Goal: Contribute content

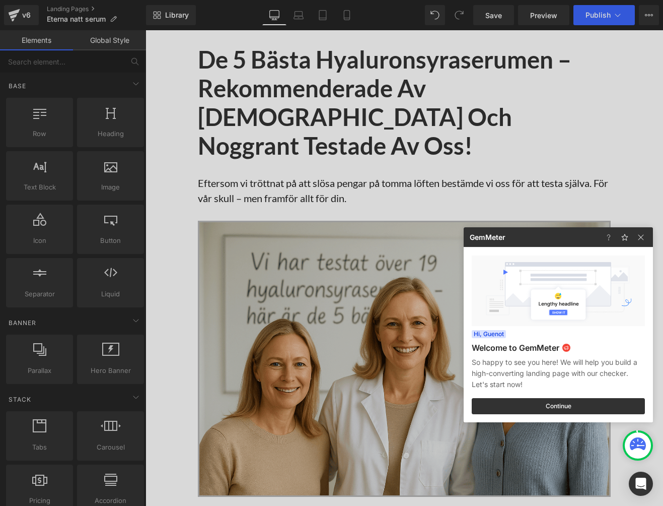
scroll to position [1316, 0]
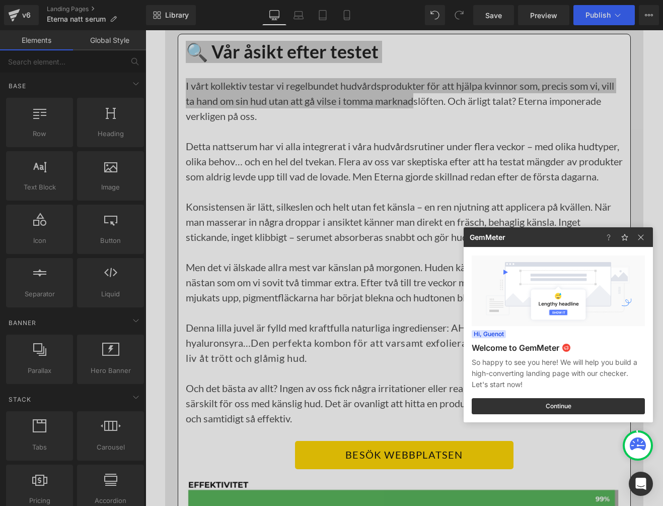
click at [285, 204] on div at bounding box center [331, 253] width 663 height 506
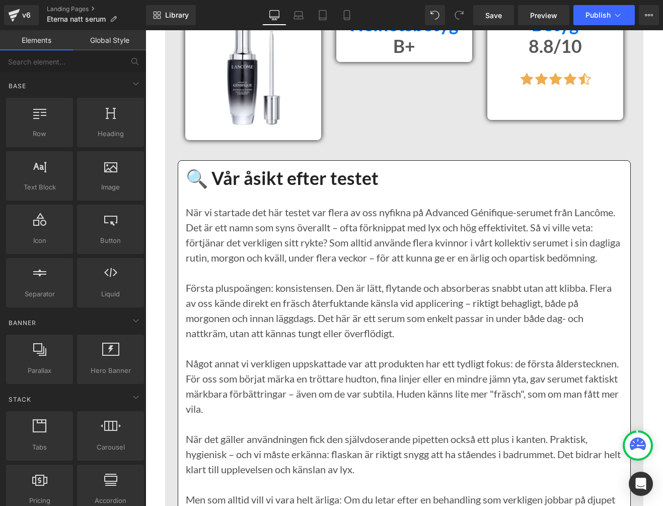
scroll to position [3547, 0]
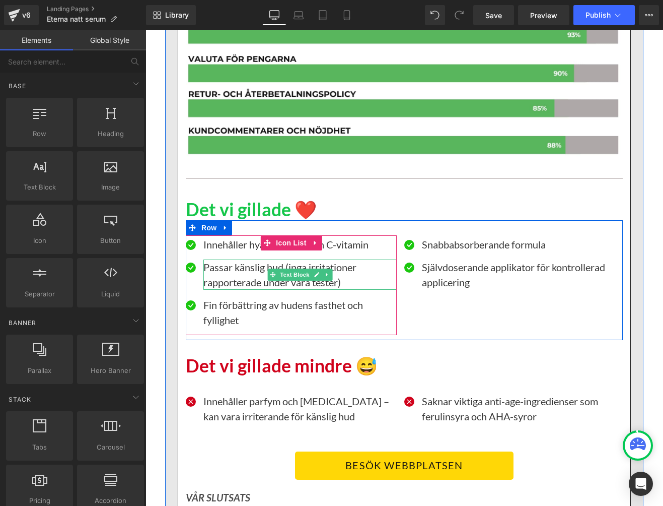
click at [206, 268] on p "Passar känslig hud (inga irritationer rapporterade under våra tester)" at bounding box center [300, 274] width 193 height 30
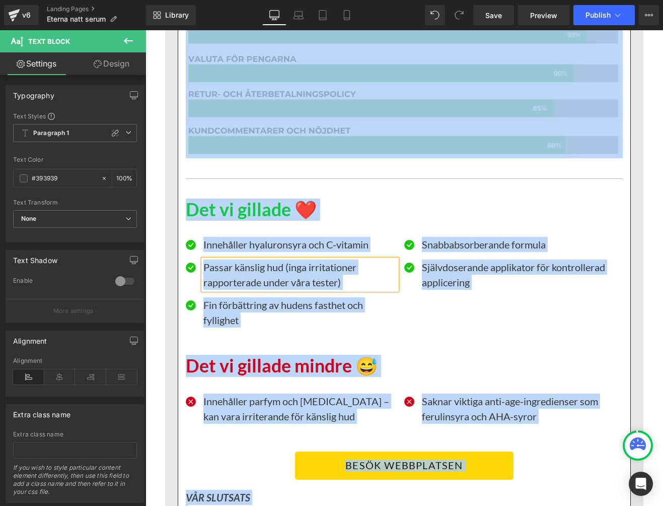
click at [206, 268] on p "Passar känslig hud (inga irritationer rapporterade under våra tester)" at bounding box center [300, 274] width 193 height 30
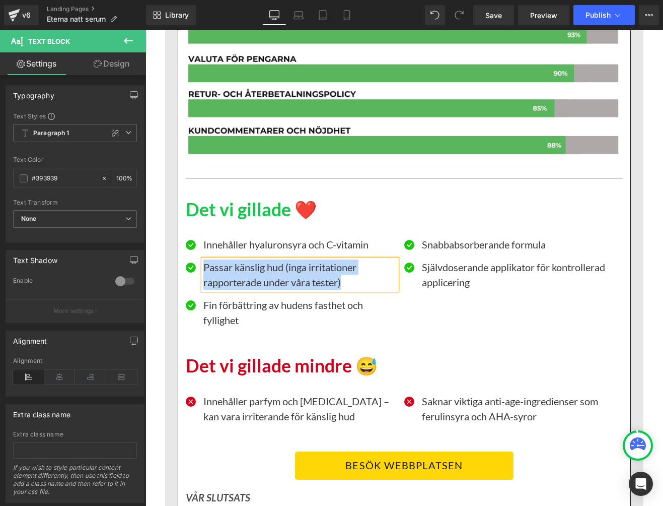
paste div
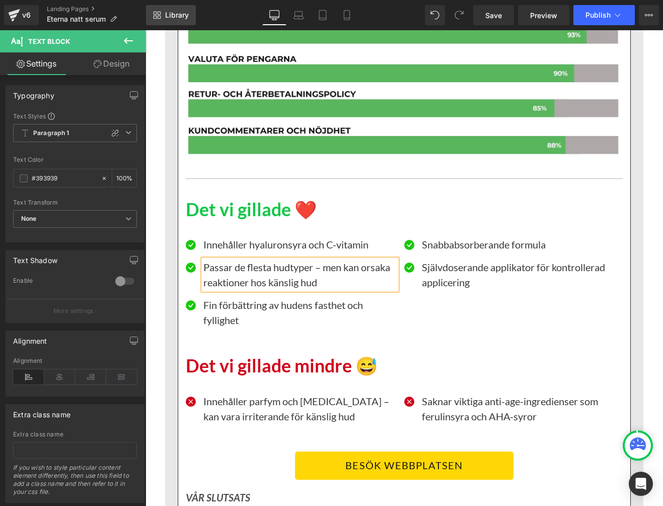
scroll to position [3989, 0]
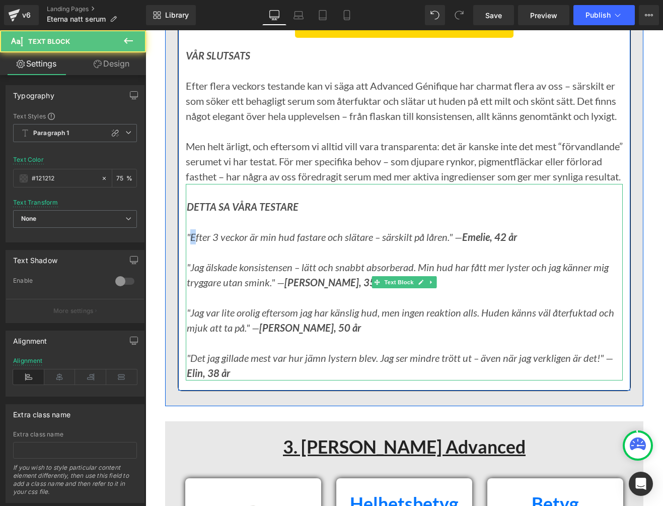
click at [195, 243] on icon ""Efter 3 veckor är min hud fastare och slätare – särskilt på låren." — Emelie, …" at bounding box center [352, 237] width 330 height 12
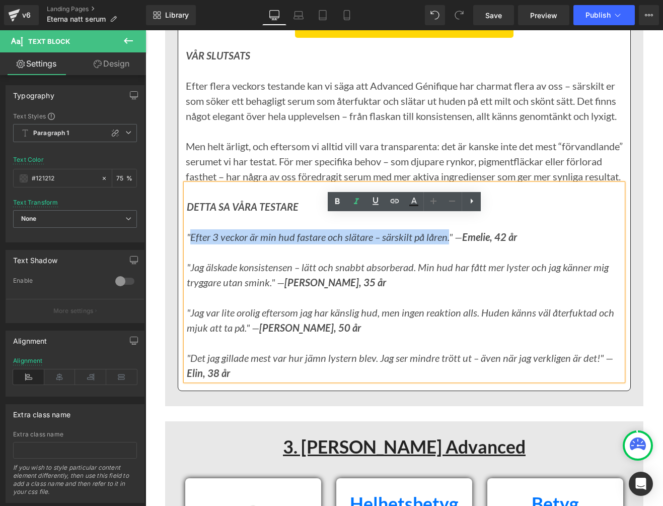
drag, startPoint x: 191, startPoint y: 267, endPoint x: 445, endPoint y: 273, distance: 254.5
click at [445, 243] on icon ""Efter 3 veckor är min hud fastare och slätare – särskilt på låren." — Emelie, …" at bounding box center [352, 237] width 330 height 12
paste div
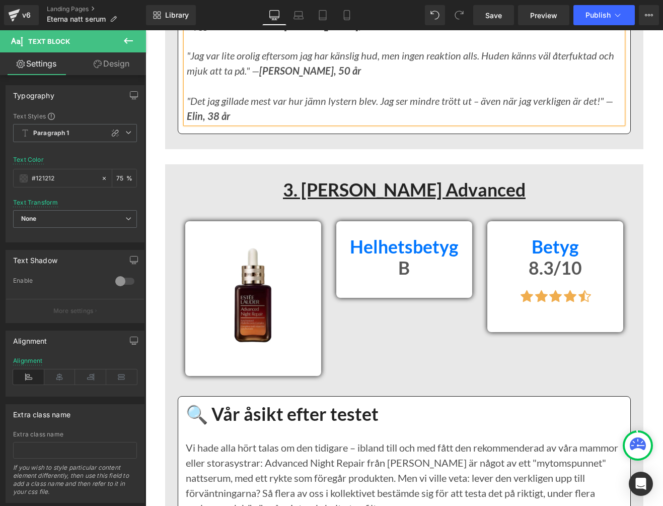
scroll to position [4247, 0]
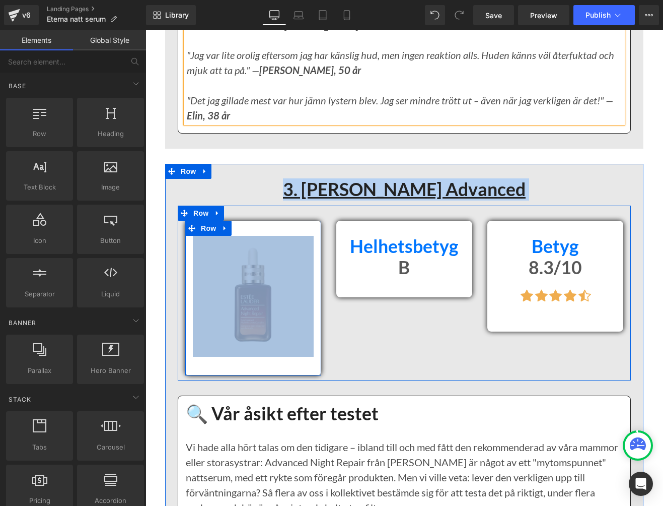
drag, startPoint x: 154, startPoint y: 199, endPoint x: 282, endPoint y: 354, distance: 201.0
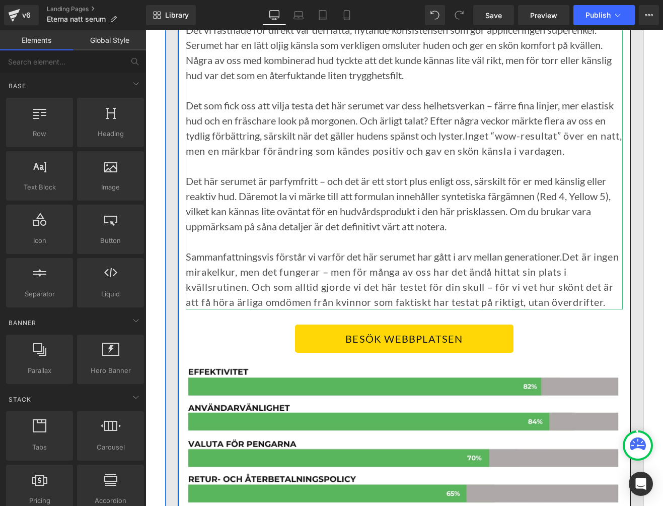
scroll to position [4755, 0]
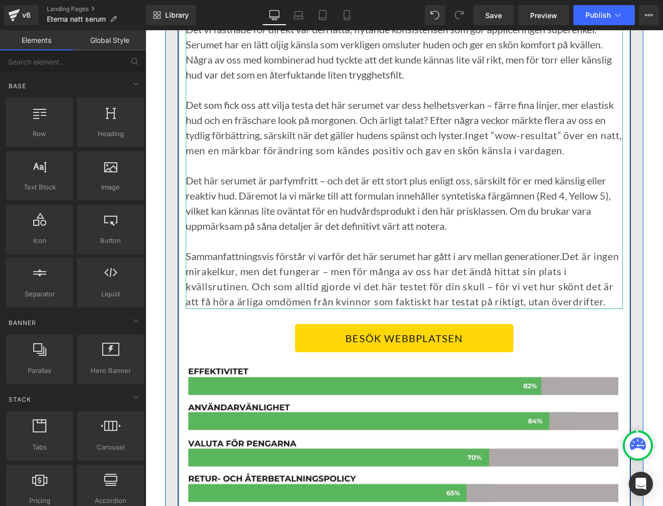
click at [592, 289] on span "Det är ingen mirakelkur, men det fungerar – men för många av oss har det ändå h…" at bounding box center [403, 278] width 434 height 57
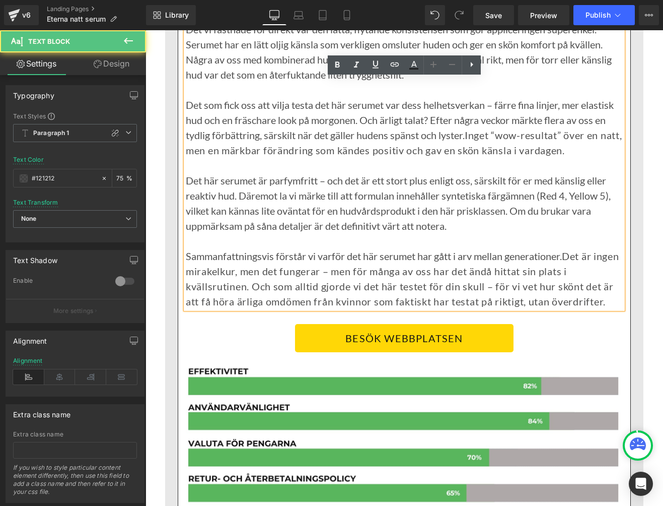
click at [591, 288] on span "Det är ingen mirakelkur, men det fungerar – men för många av oss har det ändå h…" at bounding box center [403, 278] width 434 height 57
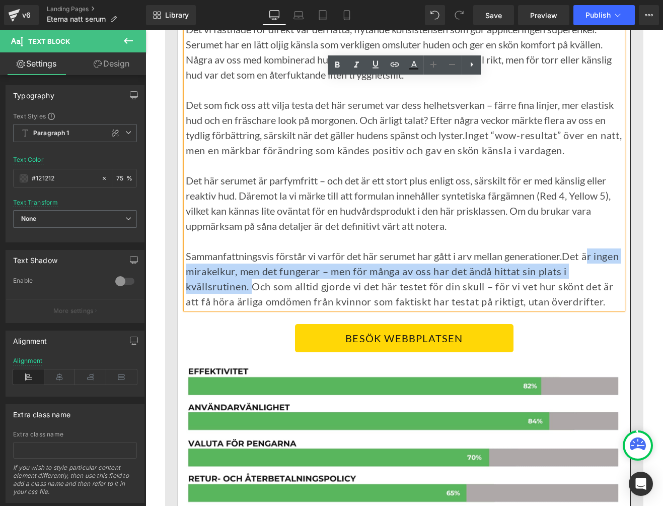
drag, startPoint x: 590, startPoint y: 287, endPoint x: 251, endPoint y: 319, distance: 341.0
click at [251, 307] on span "Det är ingen mirakelkur, men det fungerar – men för många av oss har det ändå h…" at bounding box center [403, 278] width 434 height 57
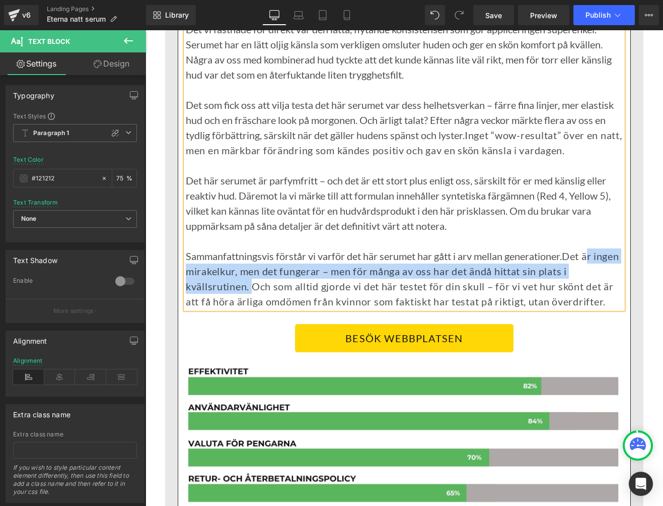
paste div
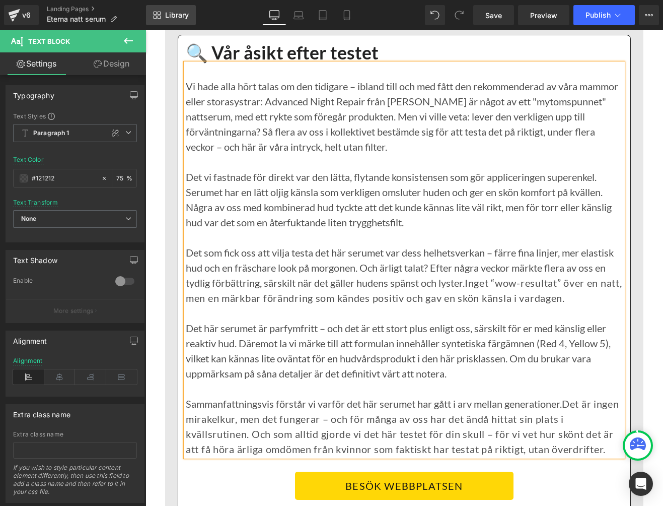
scroll to position [6179, 0]
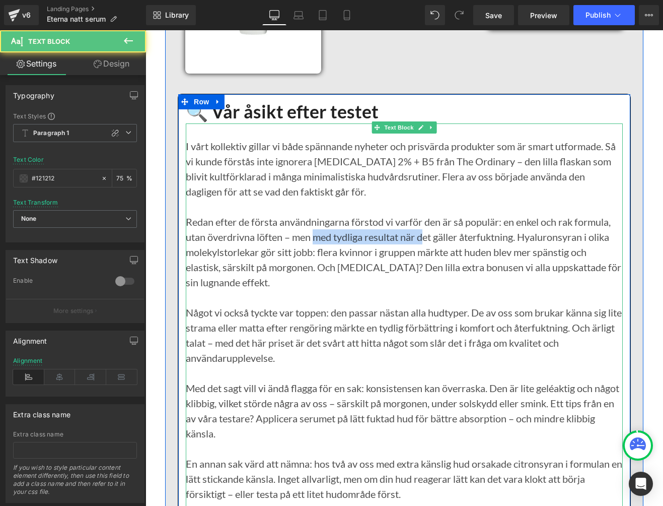
drag, startPoint x: 316, startPoint y: 269, endPoint x: 427, endPoint y: 268, distance: 110.8
click at [427, 268] on p "Redan efter de första användningarna förstod vi varför den är så populär: en en…" at bounding box center [404, 252] width 437 height 76
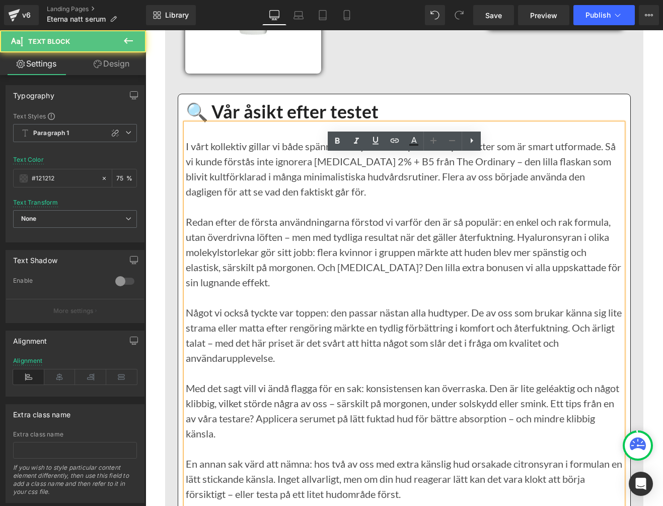
drag, startPoint x: 426, startPoint y: 268, endPoint x: 413, endPoint y: 269, distance: 13.1
click at [426, 268] on p "Redan efter de första användningarna förstod vi varför den är så populär: en en…" at bounding box center [404, 252] width 437 height 76
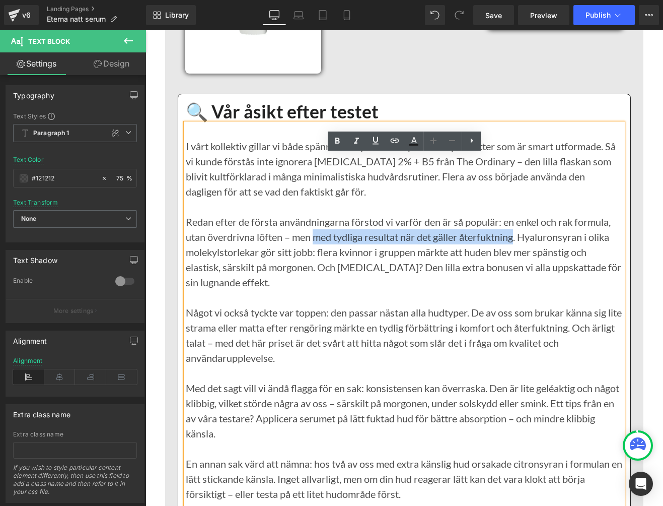
drag, startPoint x: 316, startPoint y: 268, endPoint x: 517, endPoint y: 267, distance: 200.5
click at [517, 267] on p "Redan efter de första användningarna förstod vi varför den är så populär: en en…" at bounding box center [404, 252] width 437 height 76
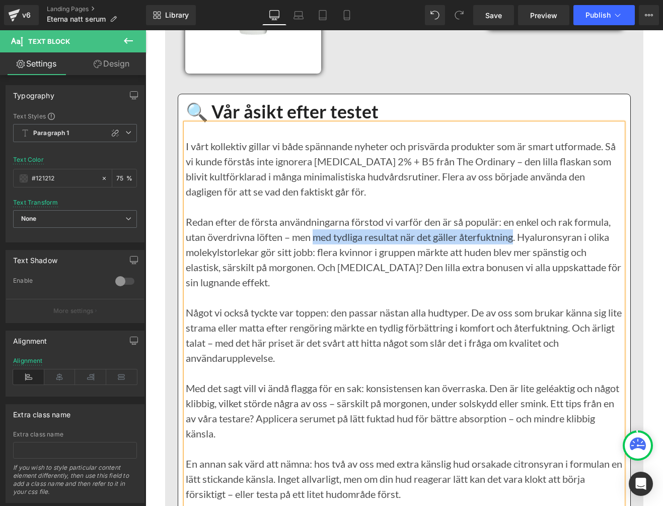
paste div
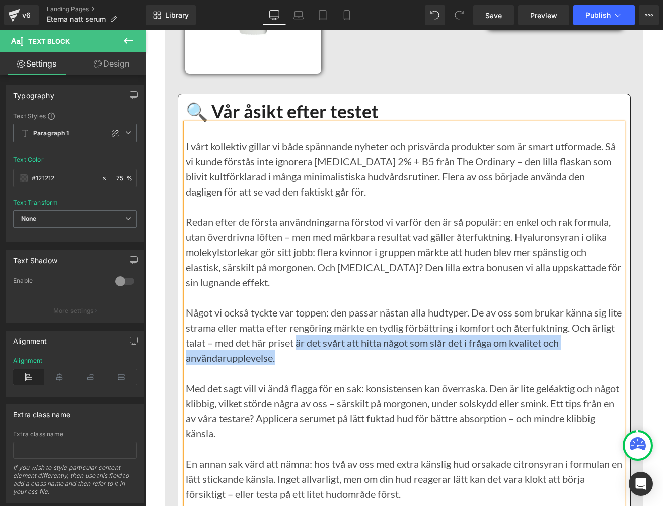
drag, startPoint x: 324, startPoint y: 375, endPoint x: 313, endPoint y: 387, distance: 16.7
click at [313, 365] on p "Något vi också tyckte var toppen: den passar nästan alla hudtyper. De av oss so…" at bounding box center [404, 335] width 437 height 60
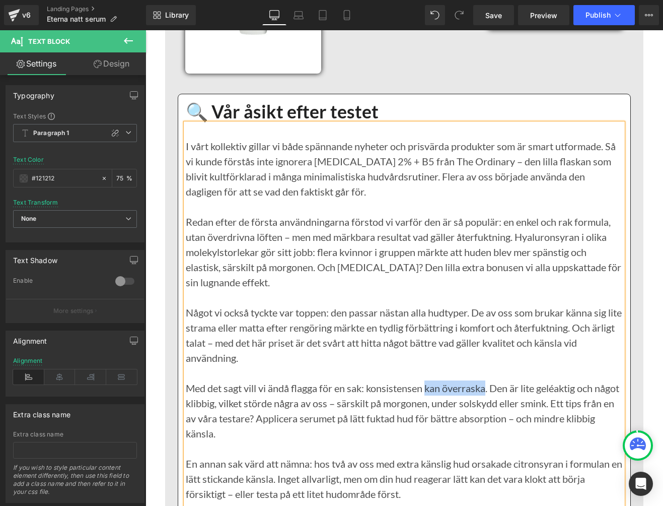
drag, startPoint x: 429, startPoint y: 421, endPoint x: 491, endPoint y: 432, distance: 63.0
click at [489, 421] on p "Med det sagt vill vi ändå flagga för en sak: konsistensen kan överraska. Den är…" at bounding box center [404, 410] width 437 height 60
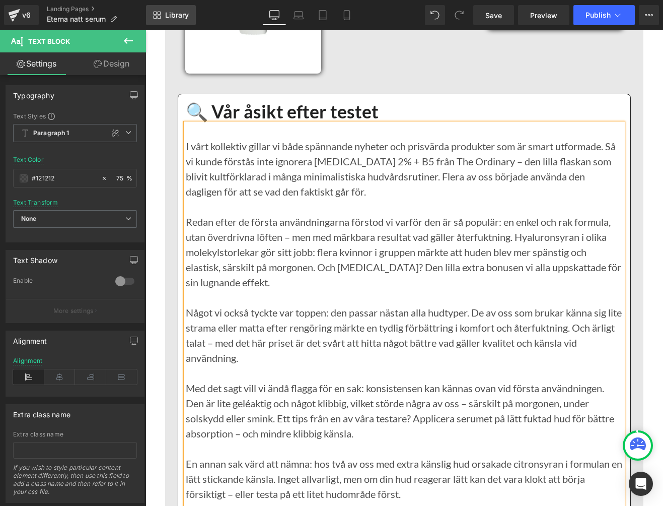
scroll to position [6966, 0]
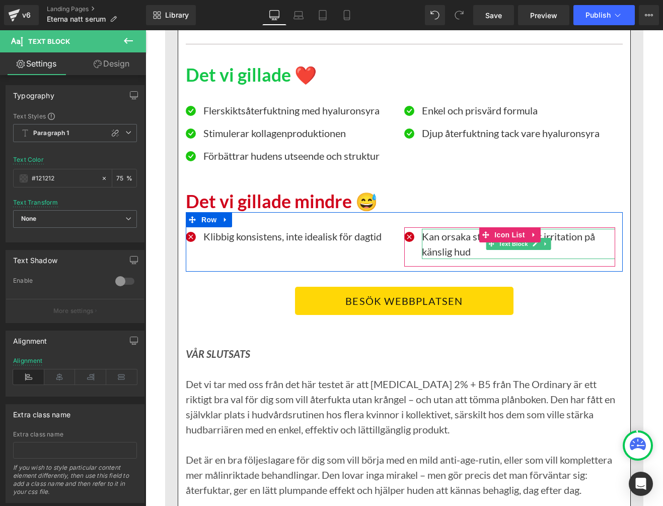
click at [428, 259] on p "Kan orsaka stickningar eller irritation på känslig hud" at bounding box center [518, 244] width 193 height 30
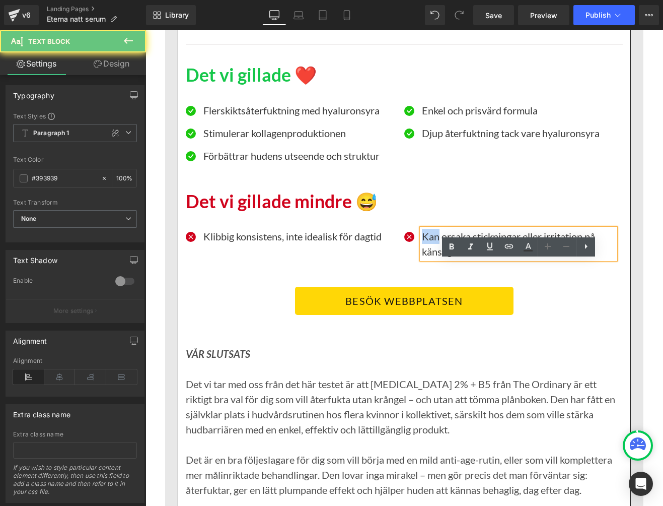
click at [428, 259] on p "Kan orsaka stickningar eller irritation på känslig hud" at bounding box center [518, 244] width 193 height 30
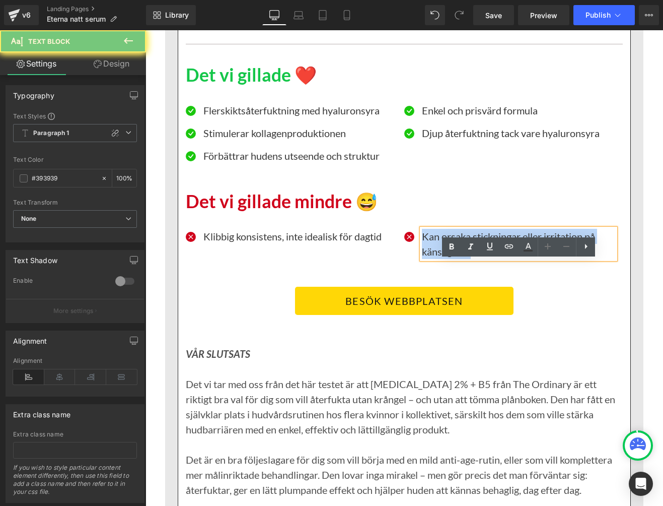
click at [428, 259] on p "Kan orsaka stickningar eller irritation på känslig hud" at bounding box center [518, 244] width 193 height 30
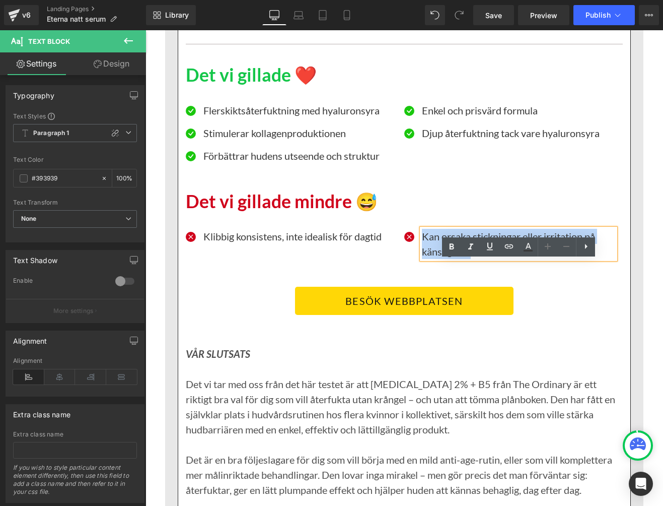
copy p "Kan orsaka stickningar eller irritation på känslig hud"
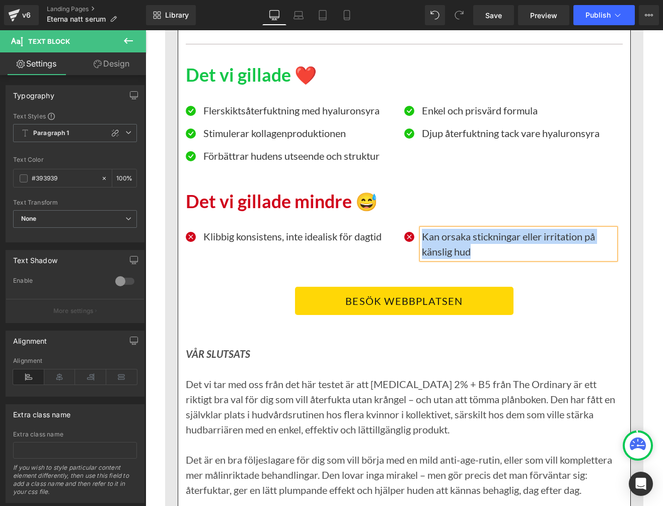
click at [433, 259] on p "Kan orsaka stickningar eller irritation på känslig hud" at bounding box center [518, 244] width 193 height 30
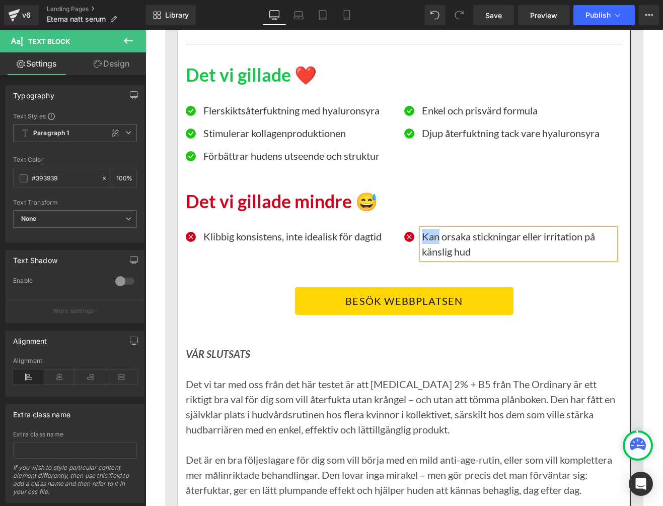
click at [433, 259] on p "Kan orsaka stickningar eller irritation på känslig hud" at bounding box center [518, 244] width 193 height 30
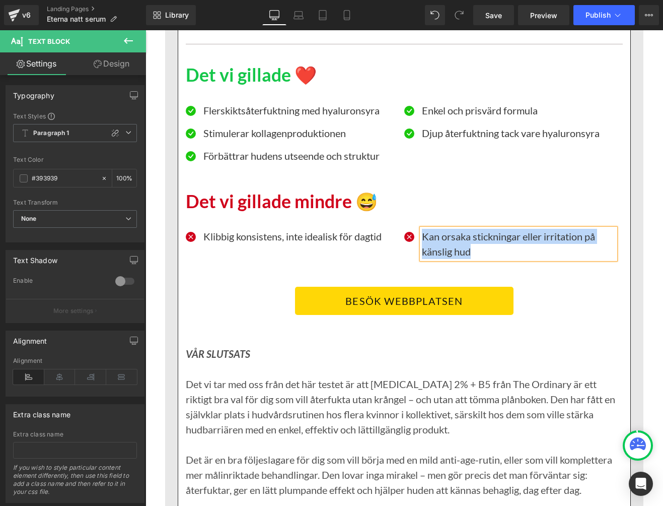
paste div
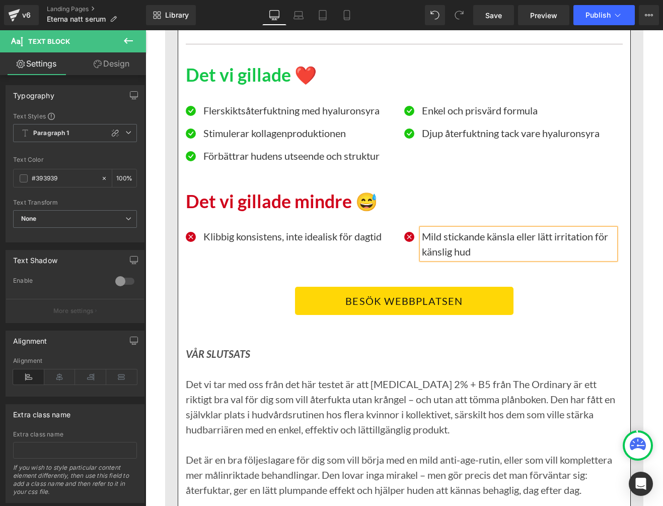
click at [568, 315] on div "BESÖK WEBBPLATSEN" at bounding box center [404, 301] width 437 height 28
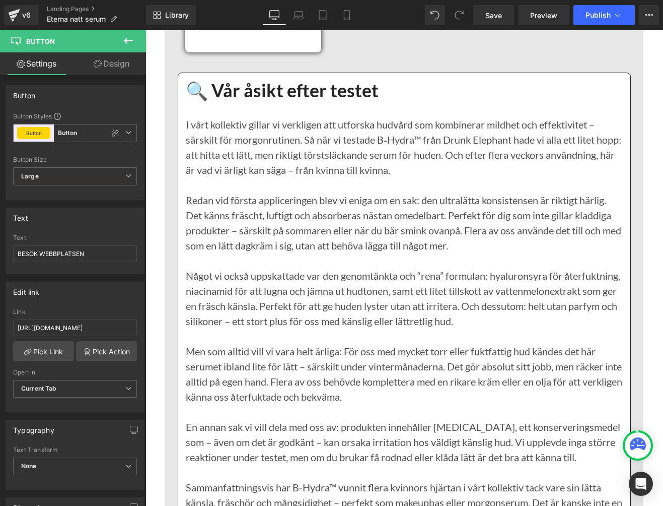
scroll to position [7887, 0]
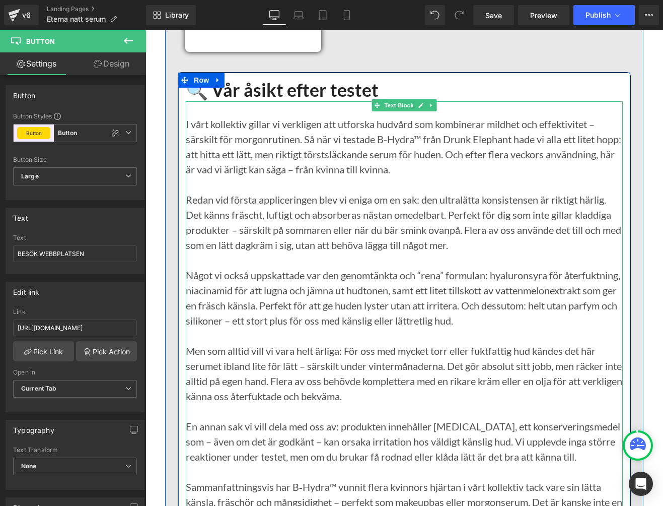
click at [300, 192] on p at bounding box center [404, 184] width 437 height 15
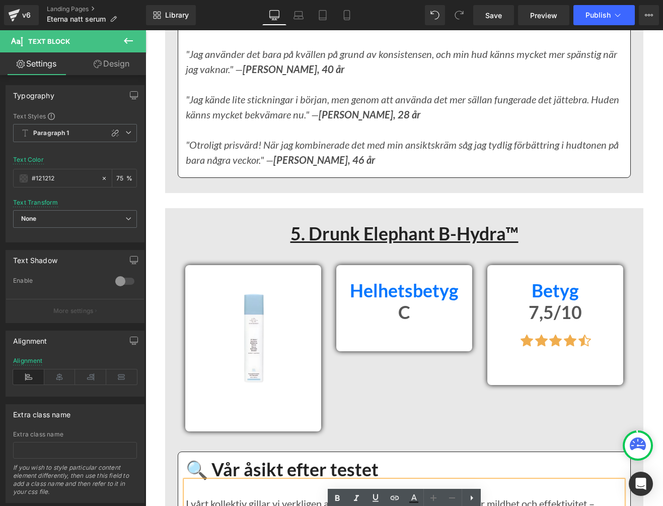
scroll to position [7948, 0]
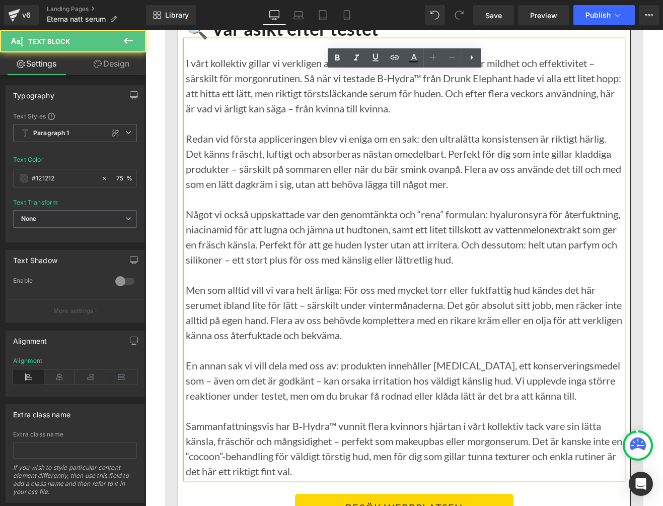
click at [481, 261] on p "Något vi också uppskattade var den genomtänkta och “rena” formulan: hyaluronsyr…" at bounding box center [404, 237] width 437 height 60
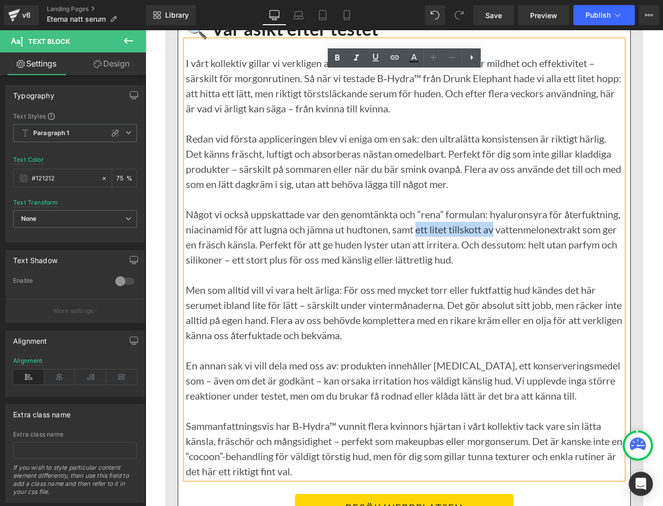
drag, startPoint x: 479, startPoint y: 261, endPoint x: 557, endPoint y: 261, distance: 78.1
click at [557, 261] on p "Något vi också uppskattade var den genomtänkta och “rena” formulan: hyaluronsyr…" at bounding box center [404, 237] width 437 height 60
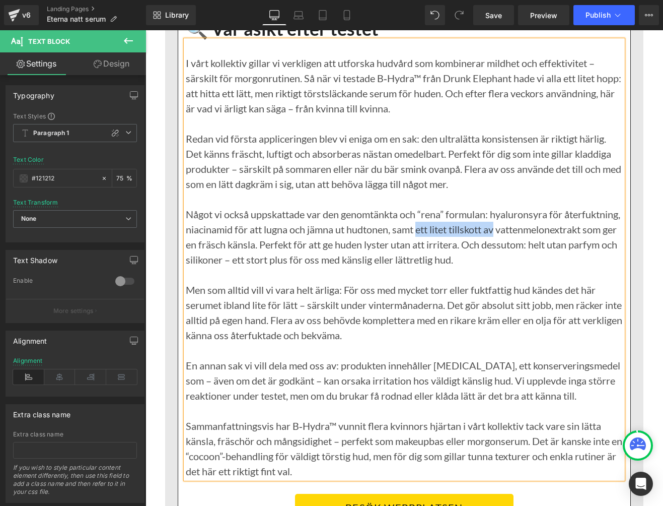
paste div
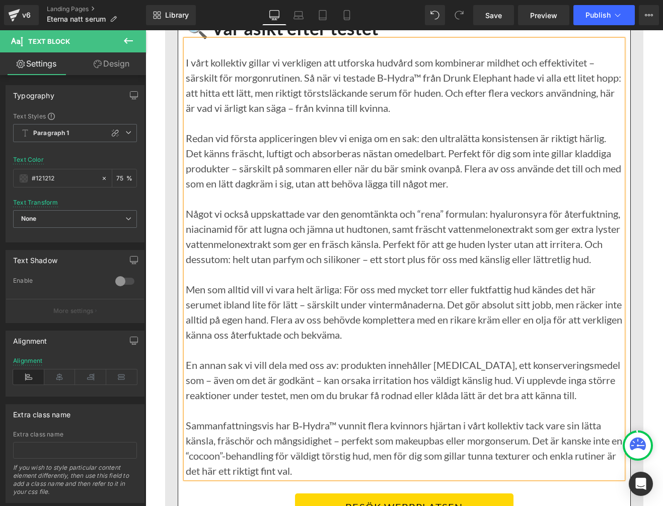
scroll to position [7949, 0]
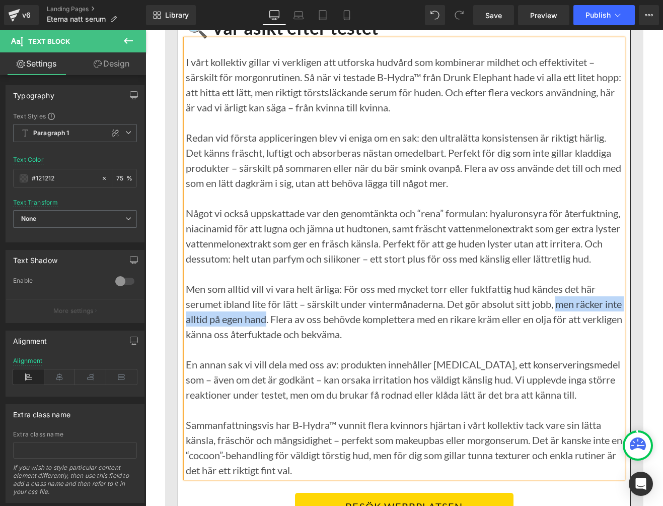
drag, startPoint x: 563, startPoint y: 351, endPoint x: 287, endPoint y: 366, distance: 276.5
click at [287, 342] on p "Men som alltid vill vi vara helt ärliga: För oss med mycket torr eller fuktfatt…" at bounding box center [404, 311] width 437 height 60
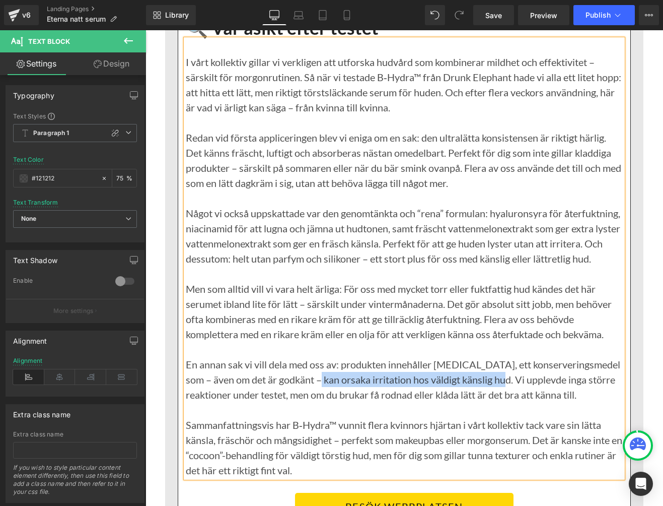
drag, startPoint x: 325, startPoint y: 429, endPoint x: 516, endPoint y: 431, distance: 190.4
click at [516, 402] on p "En annan sak vi vill dela med oss av: produkten innehåller [MEDICAL_DATA], ett …" at bounding box center [404, 379] width 437 height 45
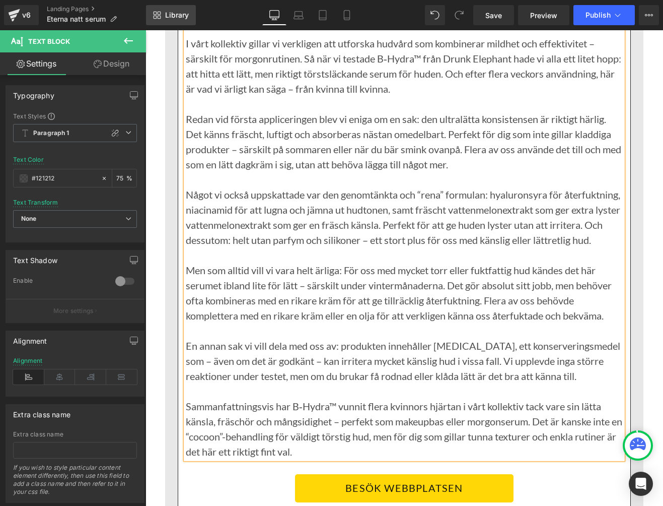
scroll to position [8570, 0]
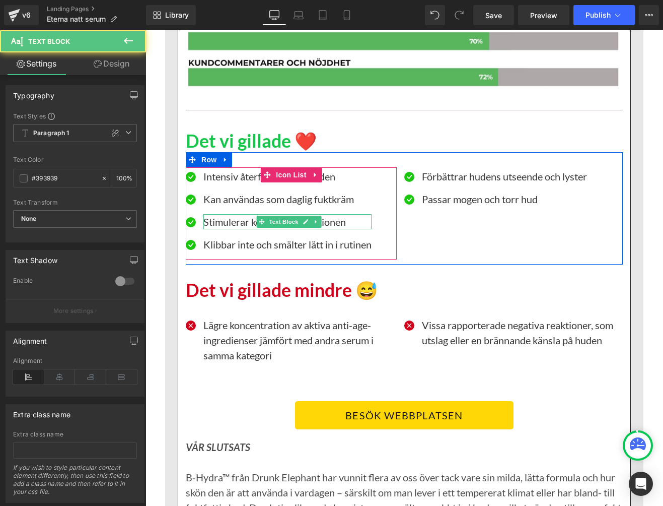
click at [252, 229] on p "Stimulerar kollagenproduktionen" at bounding box center [288, 221] width 168 height 15
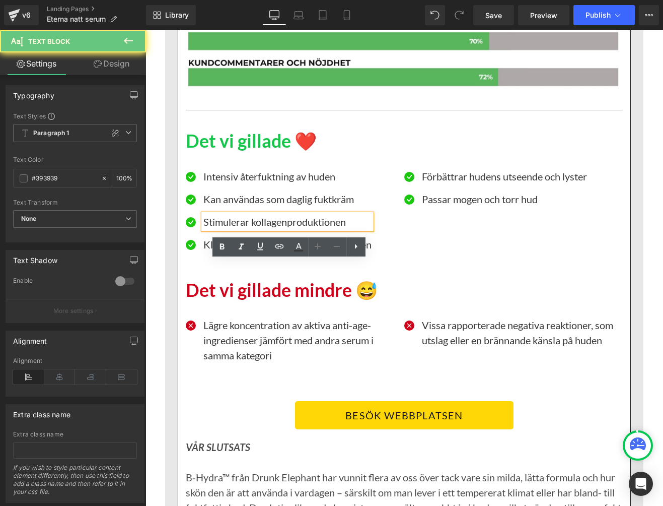
click at [244, 229] on p "Stimulerar kollagenproduktionen" at bounding box center [288, 221] width 168 height 15
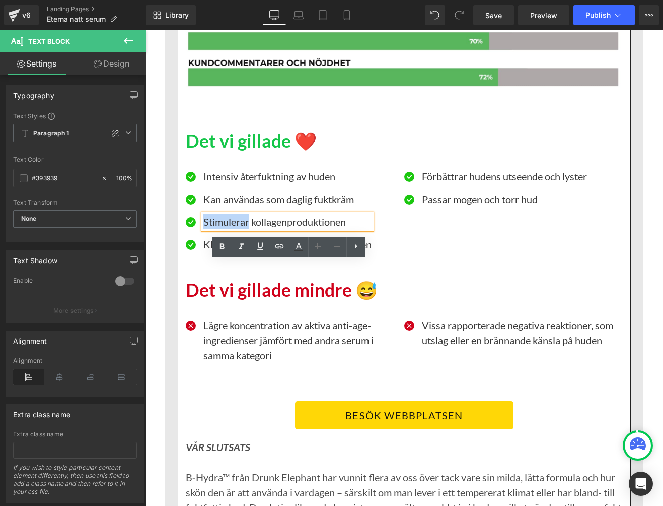
click at [244, 229] on p "Stimulerar kollagenproduktionen" at bounding box center [288, 221] width 168 height 15
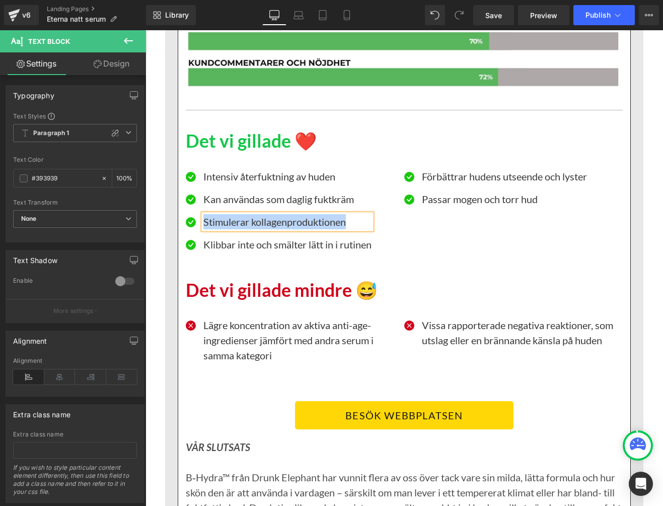
paste div
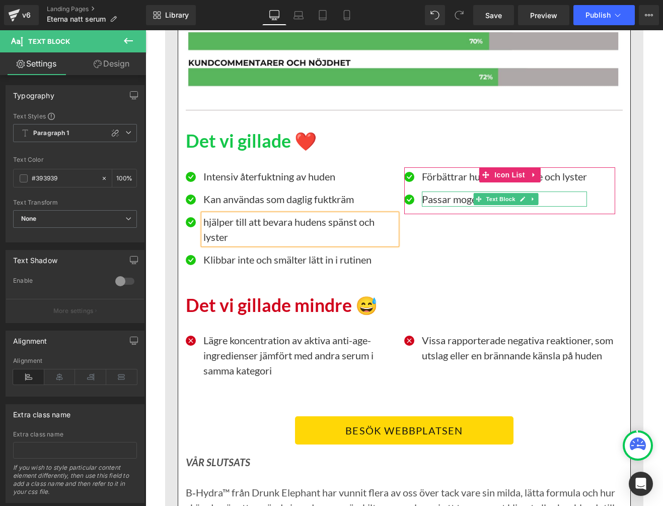
click at [452, 207] on p "Passar mogen och torr hud" at bounding box center [504, 198] width 165 height 15
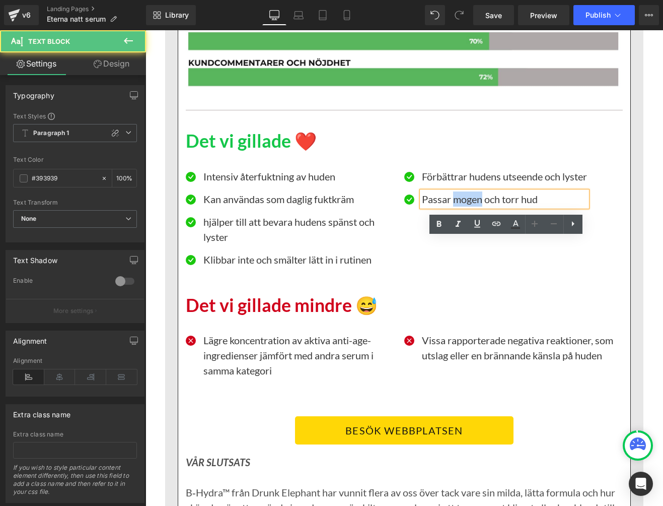
click at [452, 207] on p "Passar mogen och torr hud" at bounding box center [504, 198] width 165 height 15
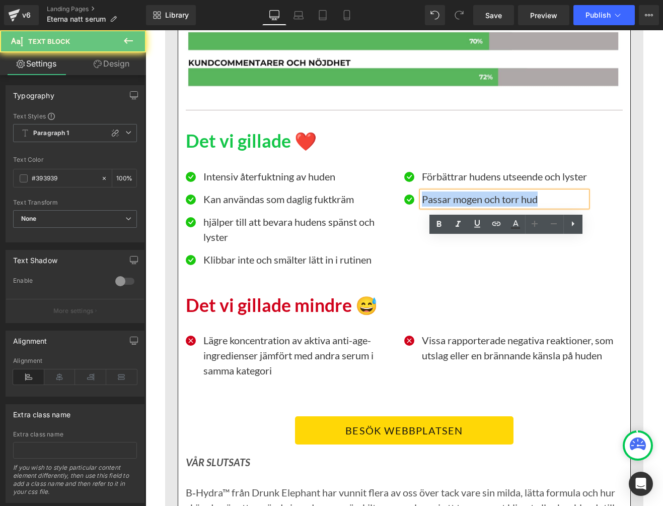
click at [452, 207] on p "Passar mogen och torr hud" at bounding box center [504, 198] width 165 height 15
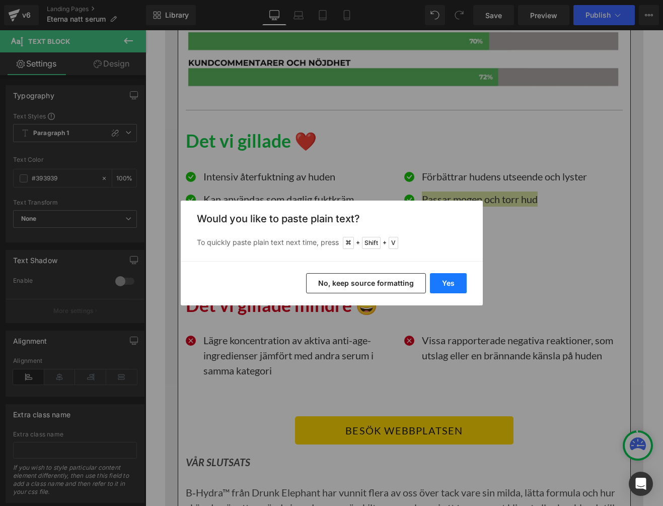
click at [440, 279] on button "Yes" at bounding box center [448, 283] width 37 height 20
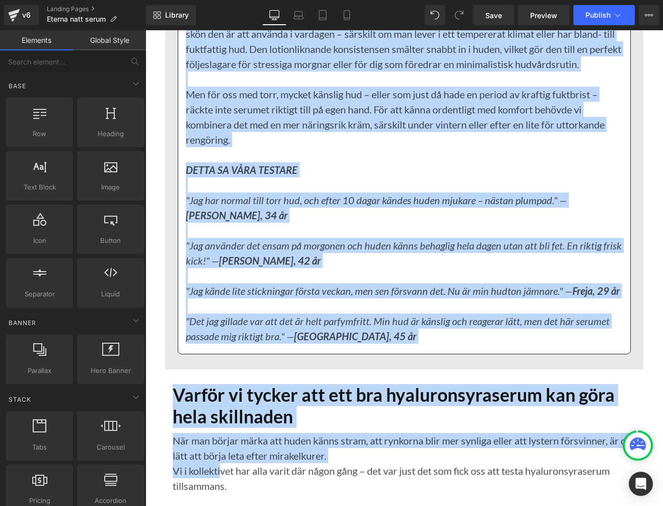
scroll to position [9075, 0]
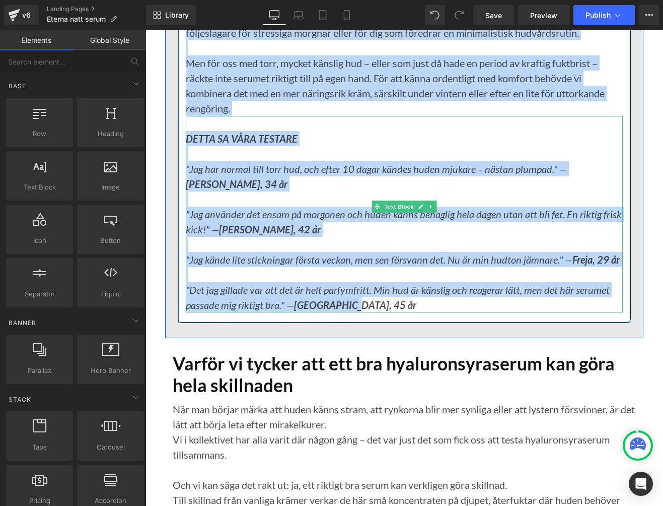
drag, startPoint x: 155, startPoint y: 278, endPoint x: 366, endPoint y: 332, distance: 218.5
copy div "7. Lorem Ipsumdol S-Ametc™ Adipisc Eli Seddo Eiu Temporincidi Utlabor E Dolorem…"
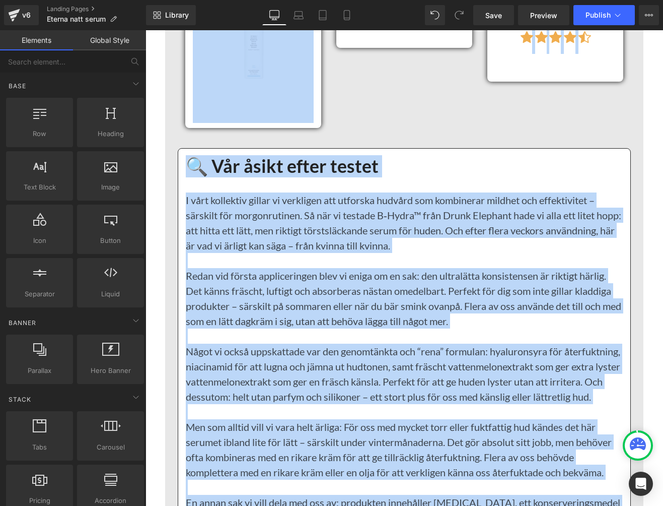
scroll to position [7807, 0]
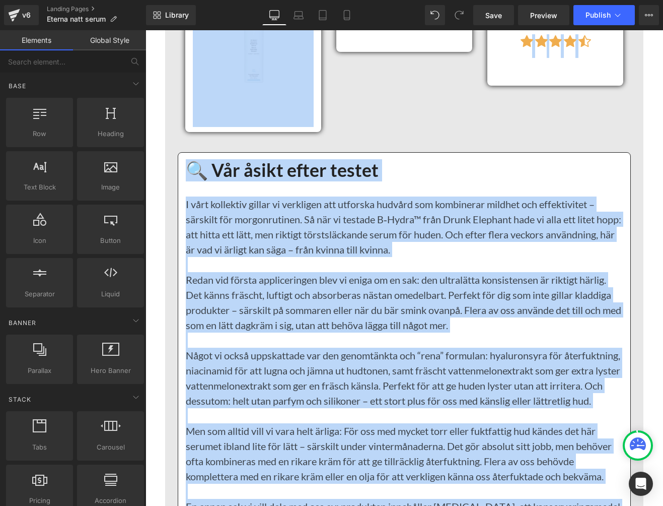
click at [384, 247] on p "I vårt kollektiv gillar vi verkligen att utforska hudvård som kombinerar mildhe…" at bounding box center [404, 226] width 437 height 60
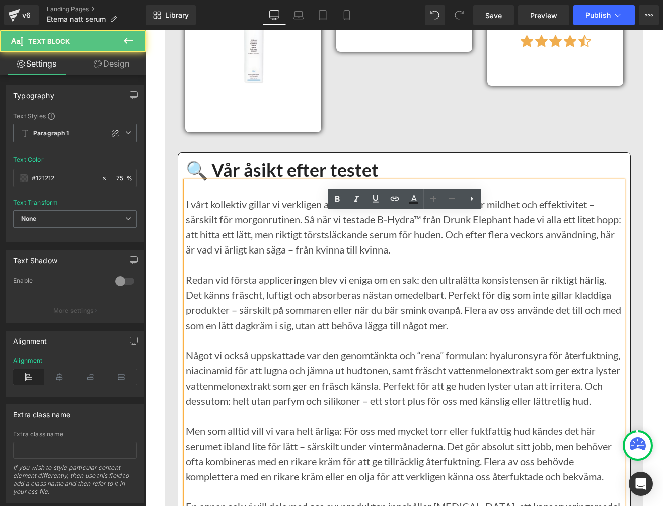
scroll to position [7807, 0]
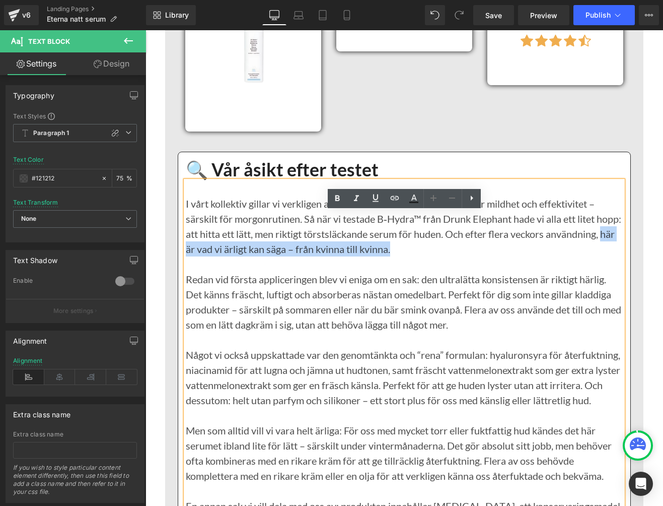
drag, startPoint x: 242, startPoint y: 281, endPoint x: 465, endPoint y: 281, distance: 222.7
click at [464, 256] on p "I vårt kollektiv gillar vi verkligen att utforska hudvård som kombinerar mildhe…" at bounding box center [404, 226] width 437 height 60
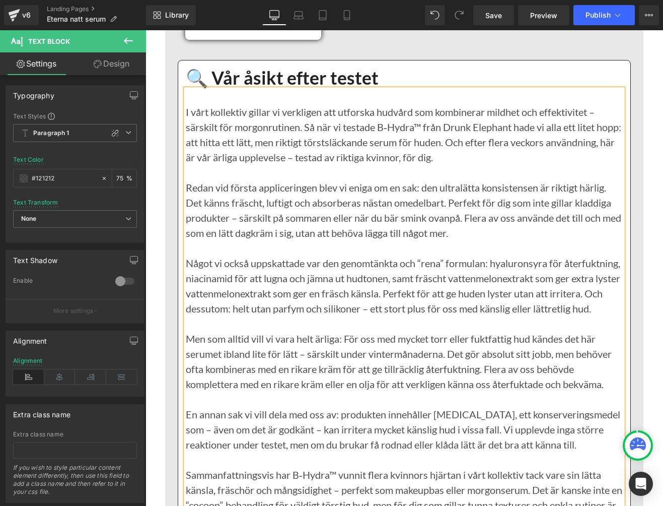
scroll to position [7905, 0]
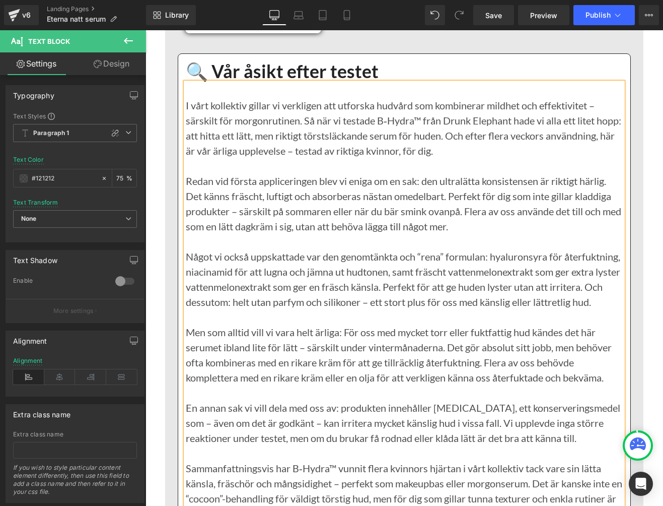
click at [391, 309] on p "Något vi också uppskattade var den genomtänkta och “rena” formulan: hyaluronsyr…" at bounding box center [404, 279] width 437 height 60
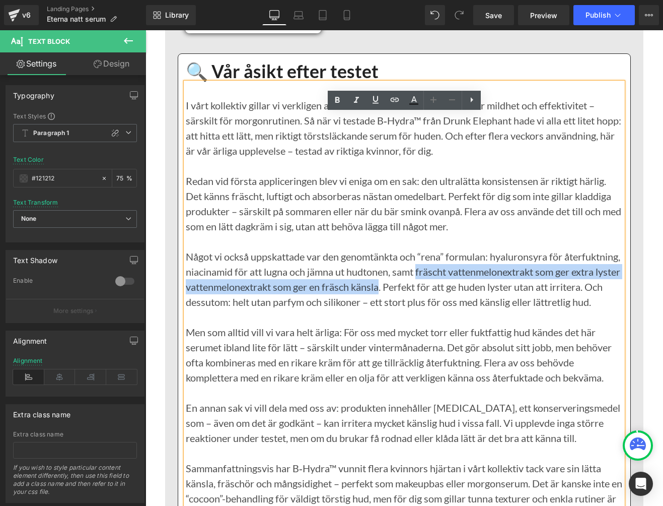
drag, startPoint x: 478, startPoint y: 302, endPoint x: 450, endPoint y: 316, distance: 31.1
click at [450, 309] on p "Något vi också uppskattade var den genomtänkta och “rena” formulan: hyaluronsyr…" at bounding box center [404, 279] width 437 height 60
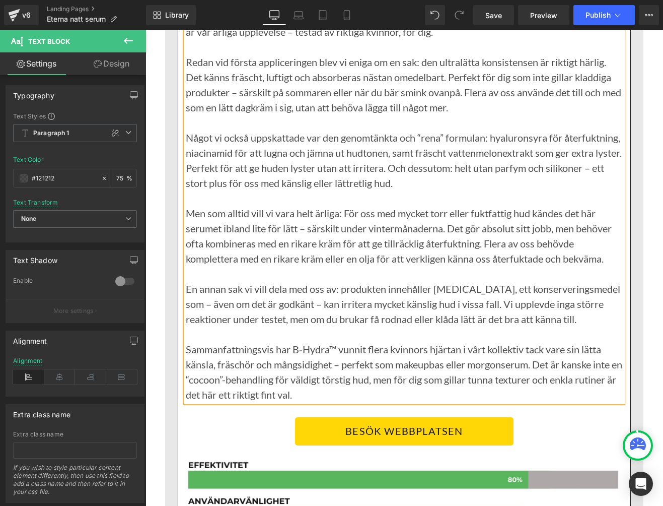
scroll to position [8019, 0]
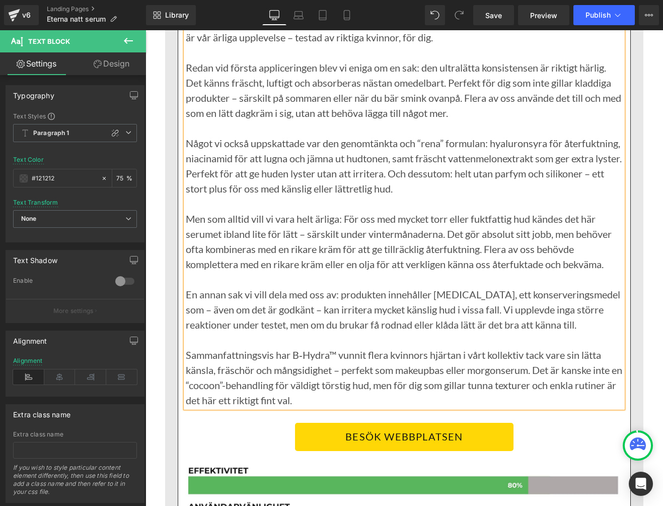
click at [584, 265] on p "Men som alltid vill vi vara helt ärliga: För oss med mycket torr eller fuktfatt…" at bounding box center [404, 241] width 437 height 60
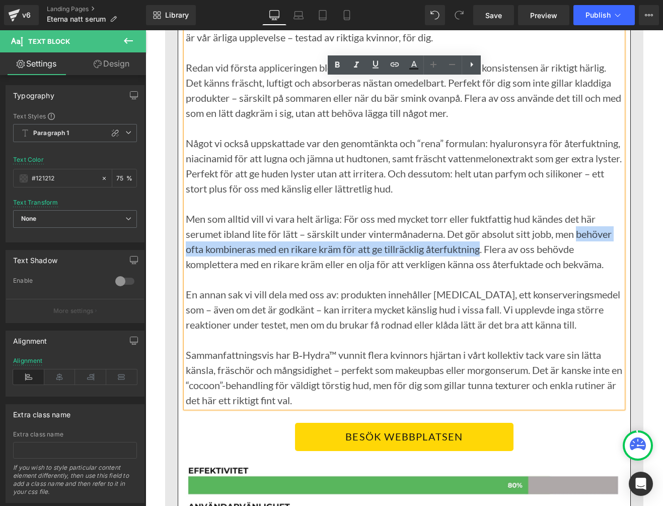
drag, startPoint x: 584, startPoint y: 265, endPoint x: 486, endPoint y: 278, distance: 99.0
click at [486, 272] on p "Men som alltid vill vi vara helt ärliga: För oss med mycket torr eller fuktfatt…" at bounding box center [404, 241] width 437 height 60
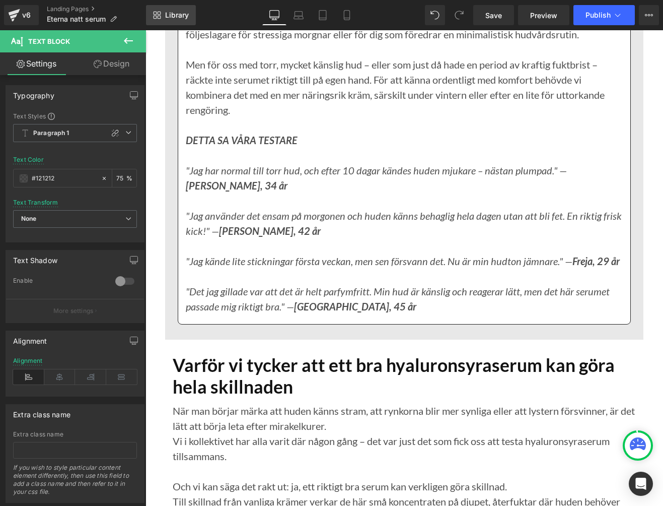
scroll to position [9473, 0]
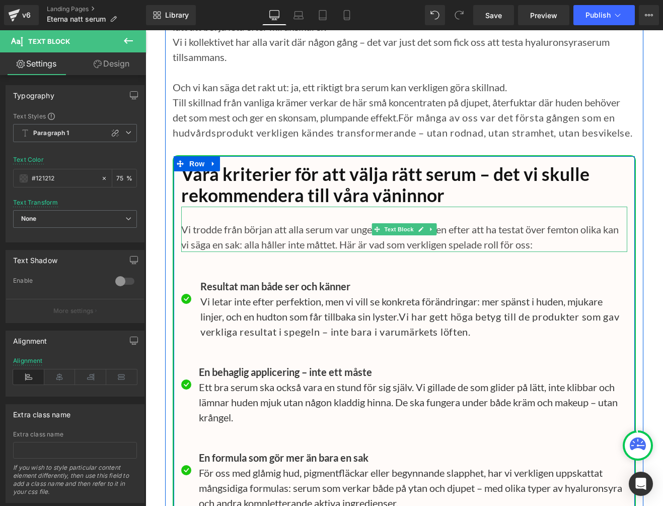
click at [191, 252] on p "Vi trodde från början att alla serum var ungefär likadana. Men efter att ha tes…" at bounding box center [404, 229] width 446 height 45
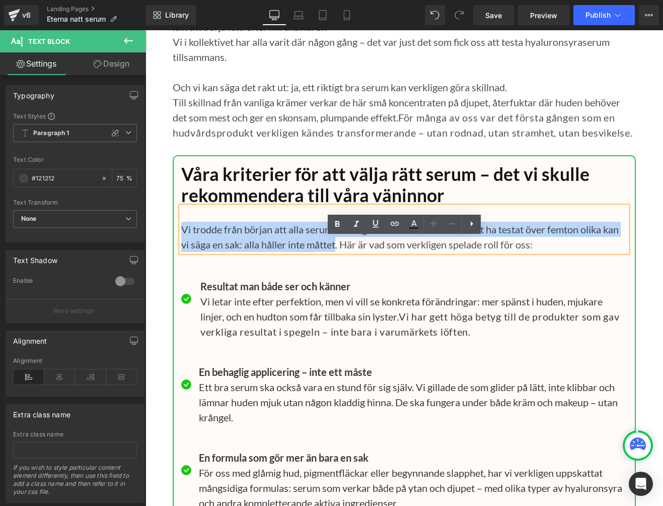
drag, startPoint x: 183, startPoint y: 260, endPoint x: 338, endPoint y: 273, distance: 155.2
click at [338, 252] on p "Vi trodde från början att alla serum var ungefär likadana. Men efter att ha tes…" at bounding box center [404, 229] width 446 height 45
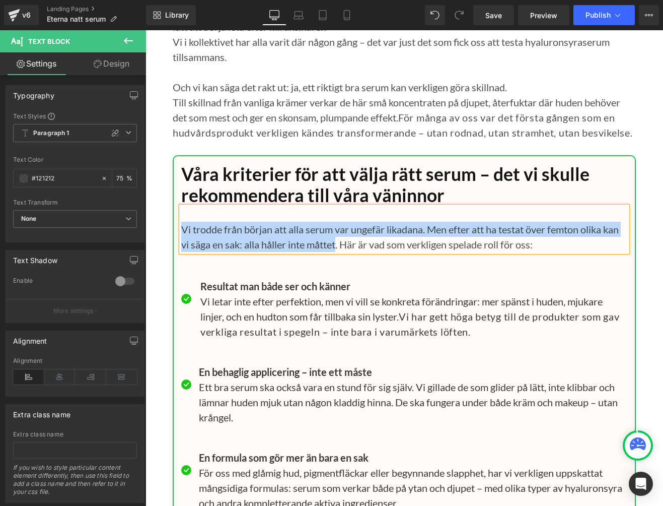
paste div
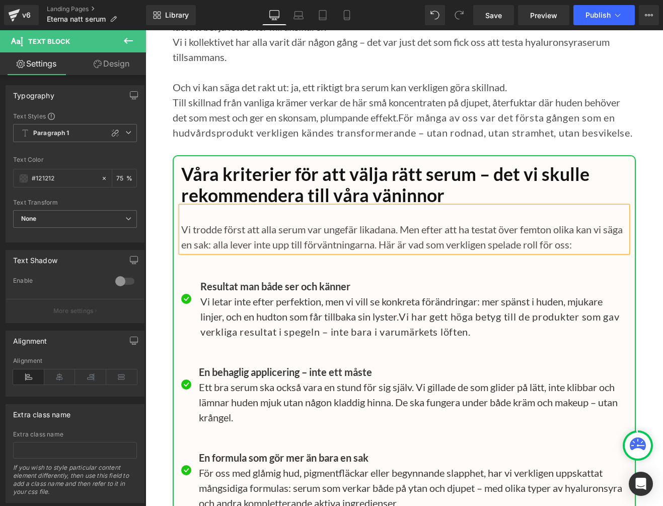
scroll to position [10058, 0]
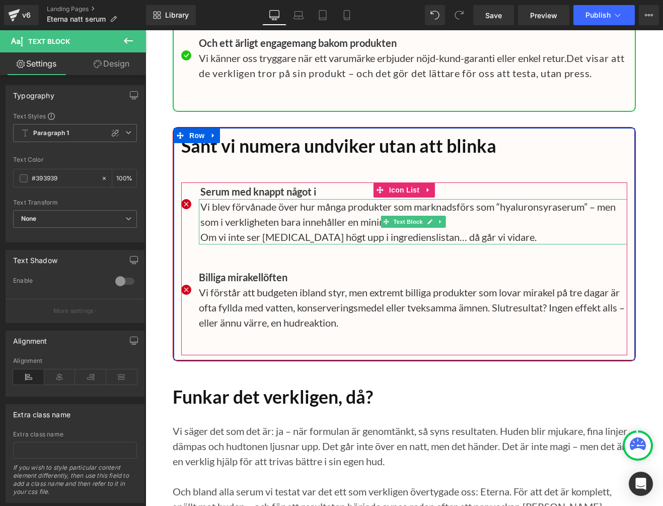
drag, startPoint x: 204, startPoint y: 270, endPoint x: 549, endPoint y: 268, distance: 344.6
click at [549, 244] on p "Om vi inte ser [MEDICAL_DATA] högt upp i ingredienslistan… då går vi vidare." at bounding box center [413, 236] width 427 height 15
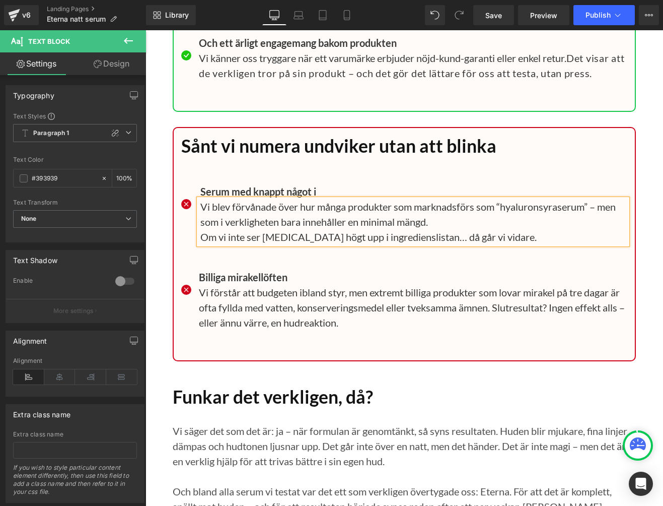
paste div
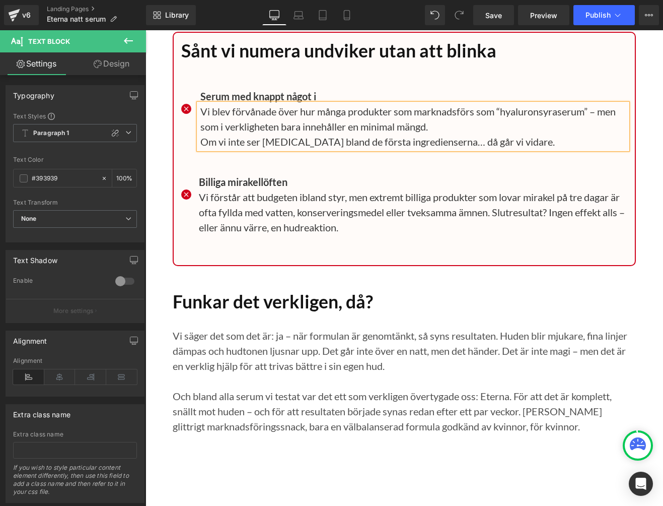
scroll to position [10158, 0]
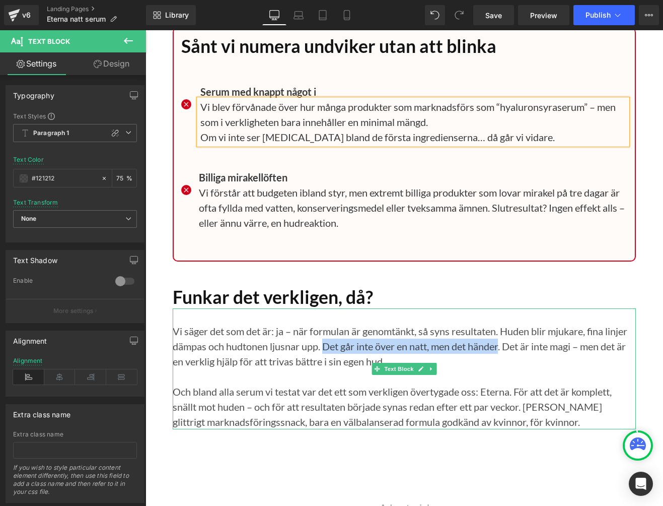
drag, startPoint x: 331, startPoint y: 377, endPoint x: 503, endPoint y: 377, distance: 171.8
click at [503, 369] on p "Vi säger det som det är: ja – när formulan är genomtänkt, så syns resultaten. H…" at bounding box center [404, 345] width 463 height 45
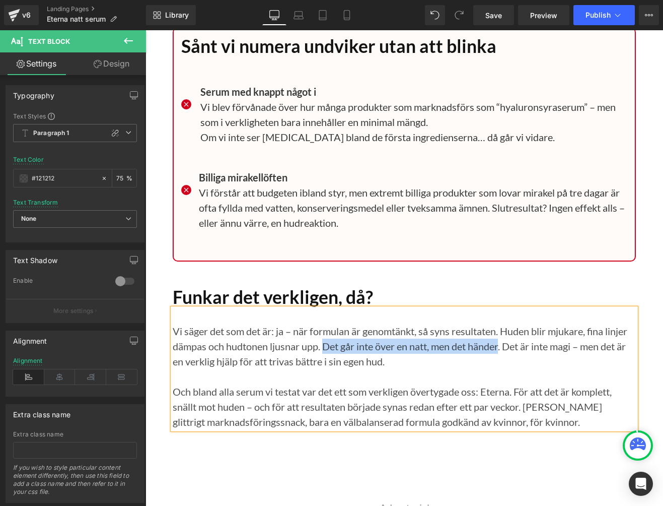
paste div
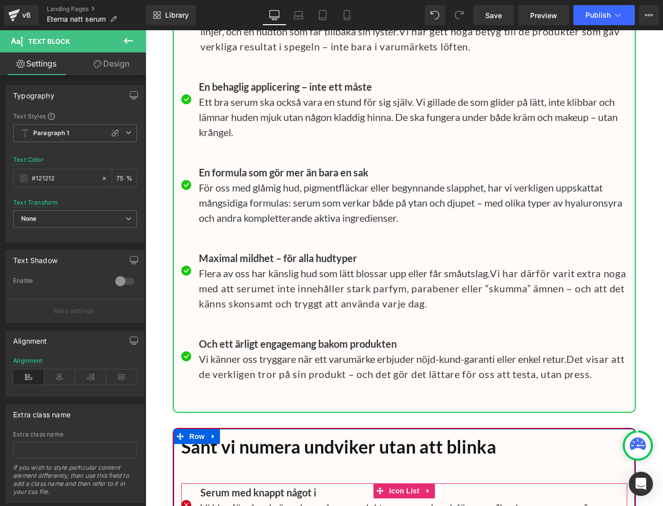
scroll to position [9753, 0]
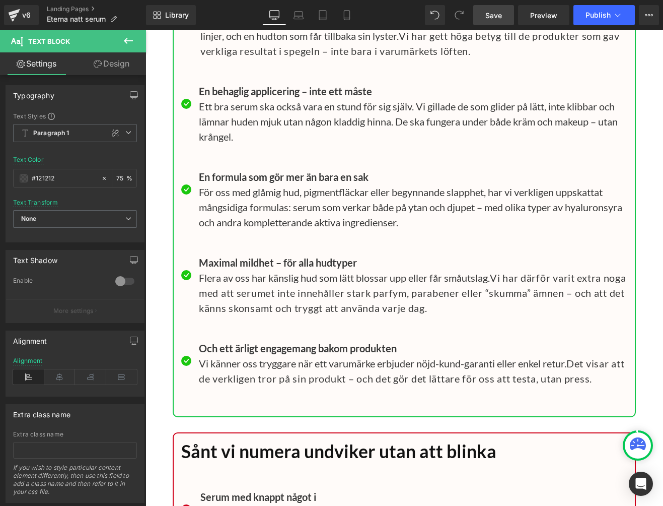
click at [496, 18] on span "Save" at bounding box center [494, 15] width 17 height 11
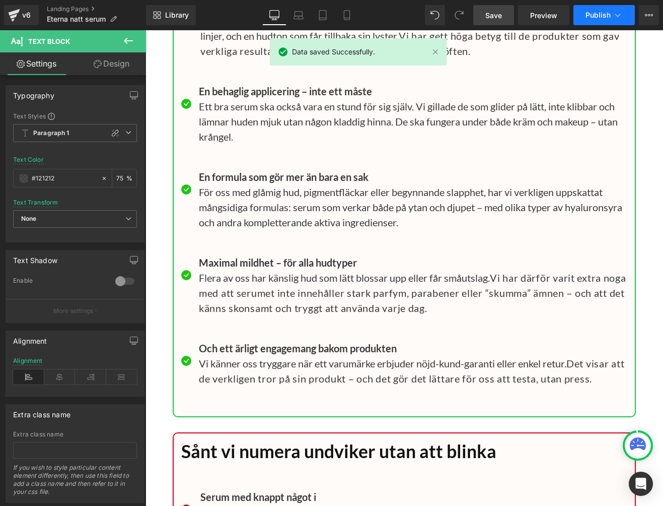
click at [612, 15] on button "Publish" at bounding box center [604, 15] width 61 height 20
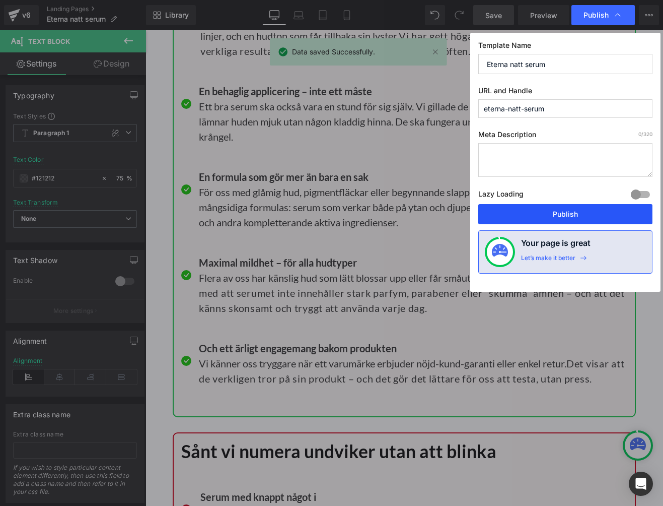
click at [584, 211] on button "Publish" at bounding box center [566, 214] width 174 height 20
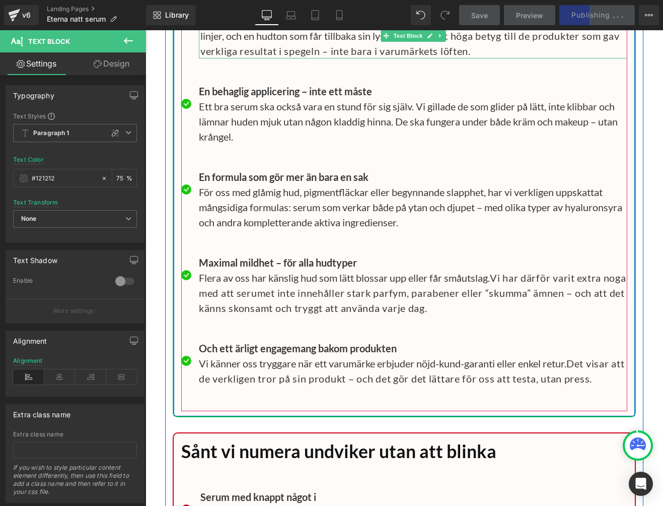
scroll to position [9755, 0]
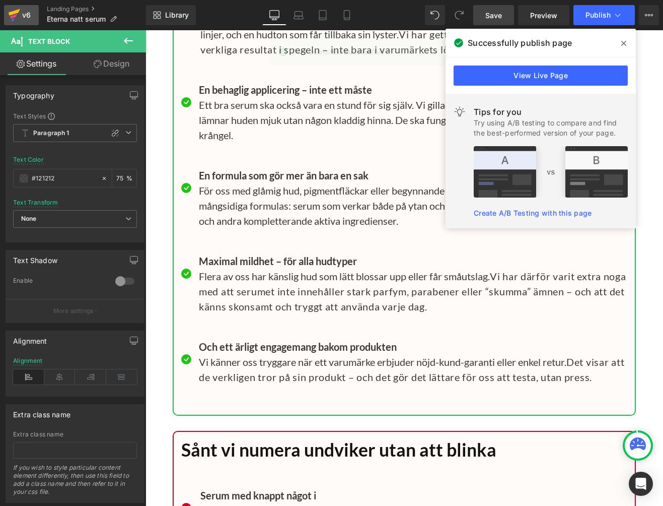
click at [18, 20] on icon at bounding box center [14, 15] width 12 height 25
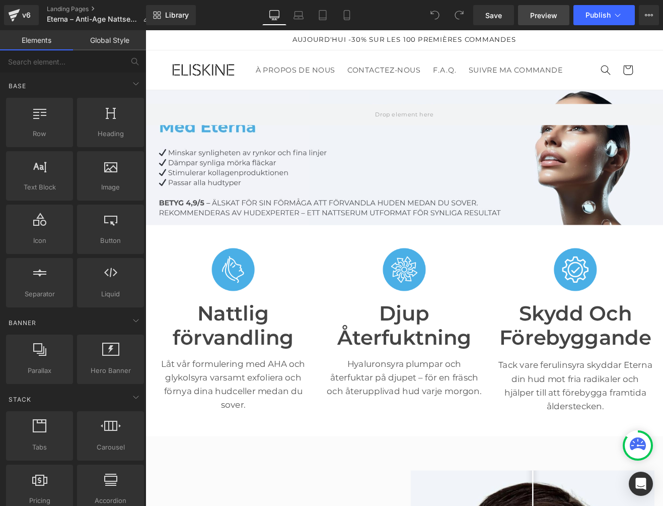
click at [538, 15] on span "Preview" at bounding box center [543, 15] width 27 height 11
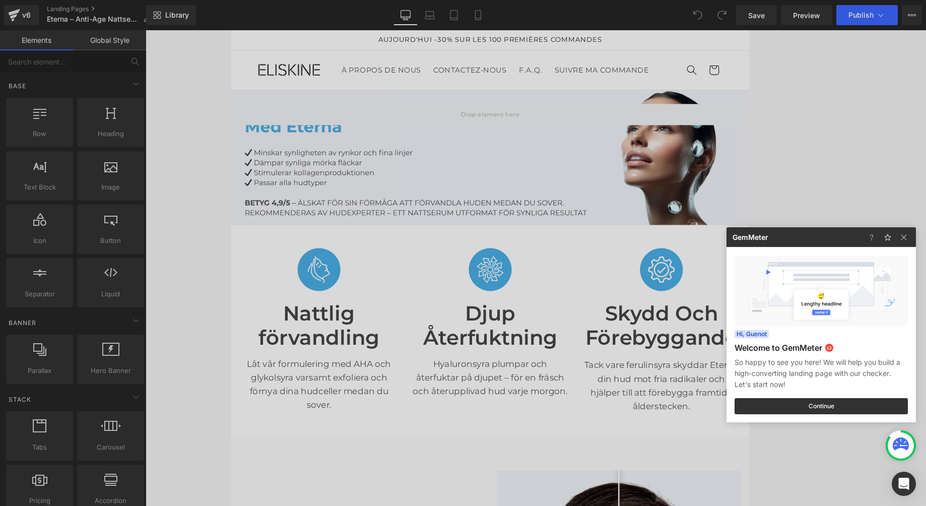
click at [223, 255] on div at bounding box center [463, 253] width 926 height 506
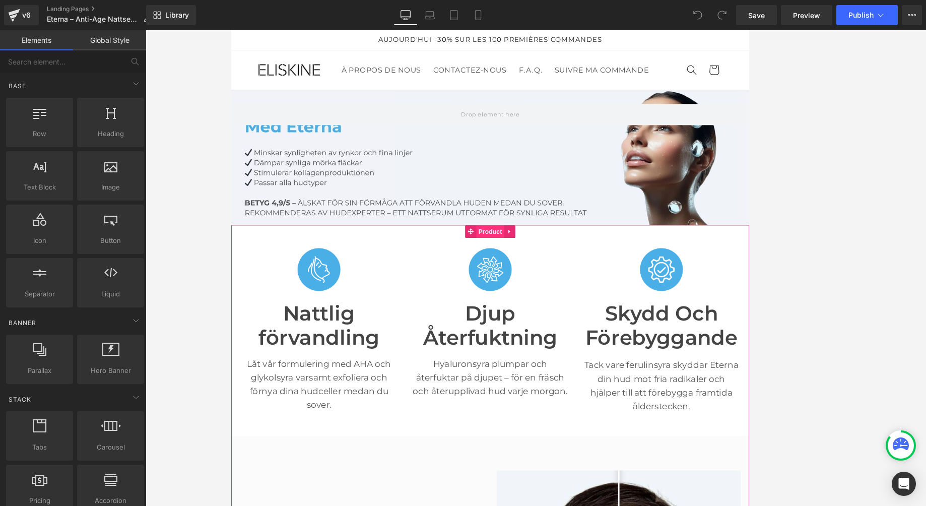
click at [532, 269] on span "Product" at bounding box center [535, 266] width 33 height 15
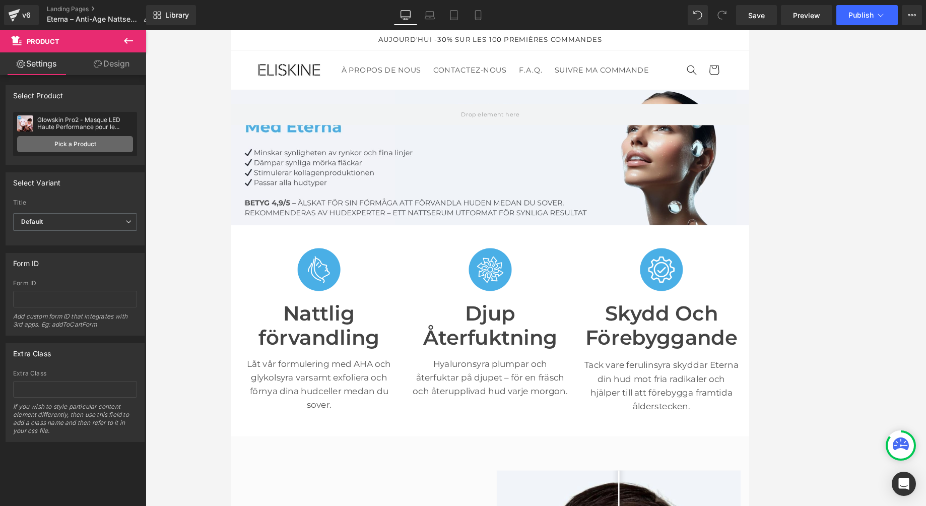
click at [77, 146] on link "Pick a Product" at bounding box center [75, 144] width 116 height 16
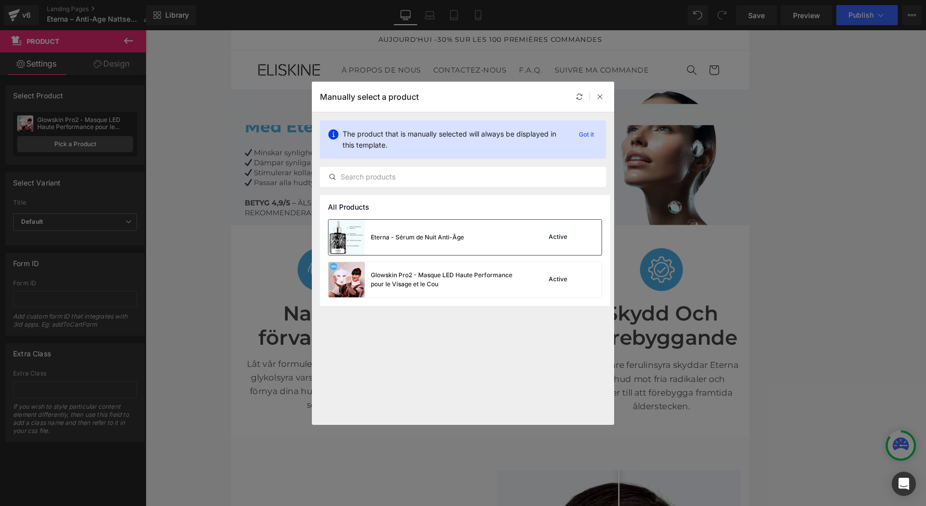
click at [416, 231] on div "Eterna - Sérum de Nuit Anti-Âge" at bounding box center [396, 237] width 136 height 35
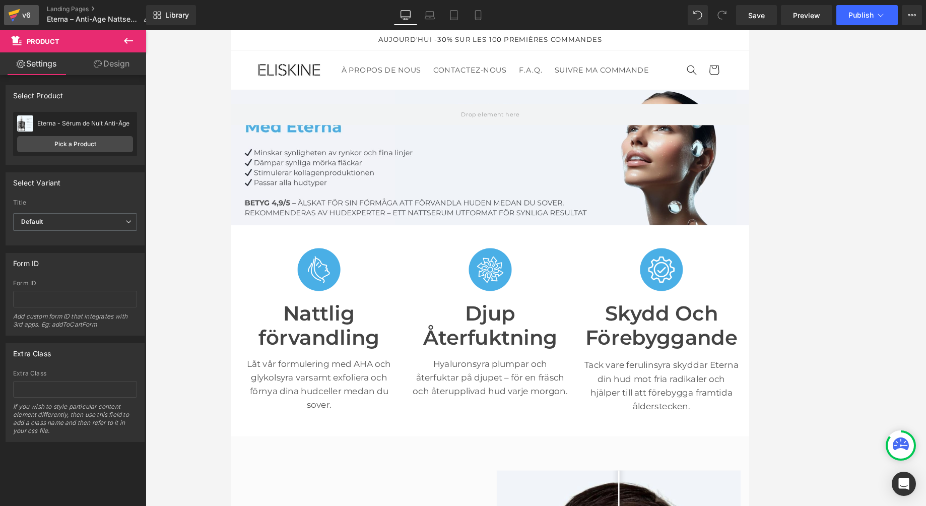
click at [27, 15] on div "v6" at bounding box center [26, 15] width 13 height 13
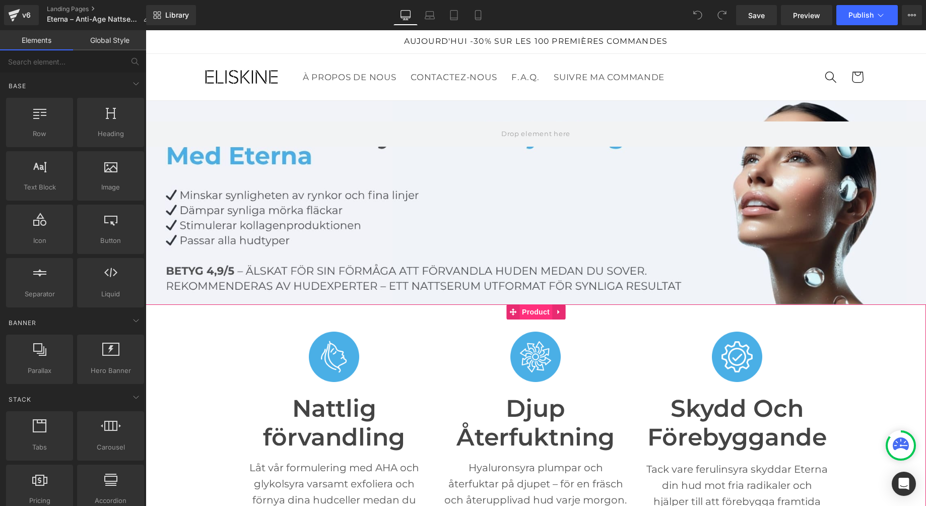
click at [532, 316] on span "Product" at bounding box center [535, 311] width 33 height 15
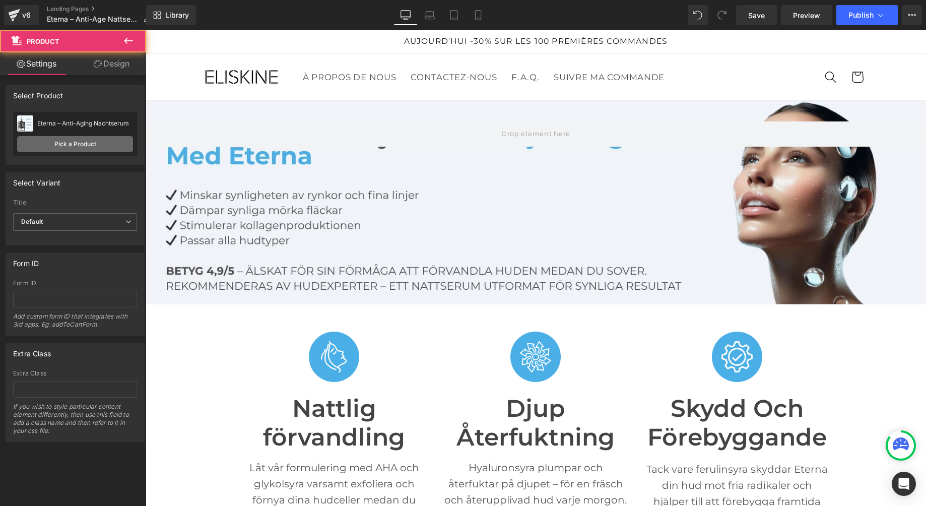
click at [88, 148] on link "Pick a Product" at bounding box center [75, 144] width 116 height 16
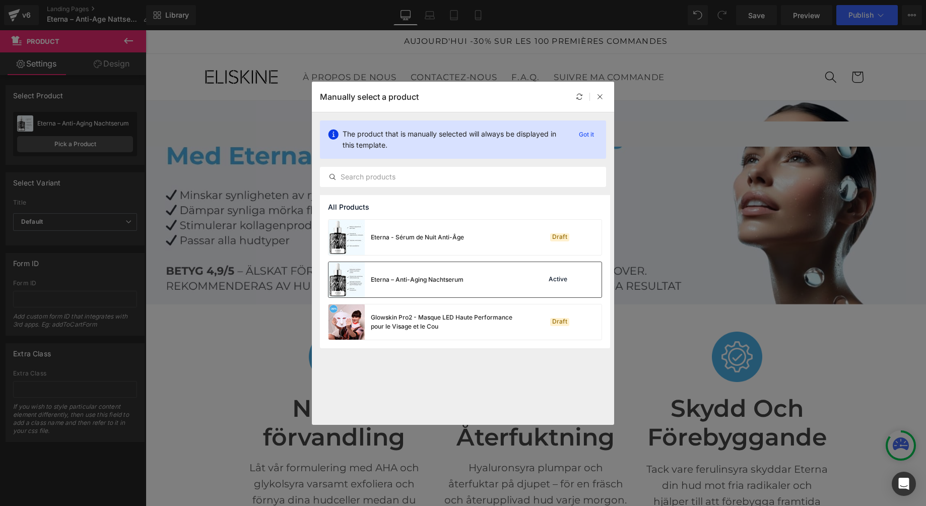
click at [396, 282] on div "Eterna – Anti-Aging Nachtserum" at bounding box center [417, 279] width 93 height 9
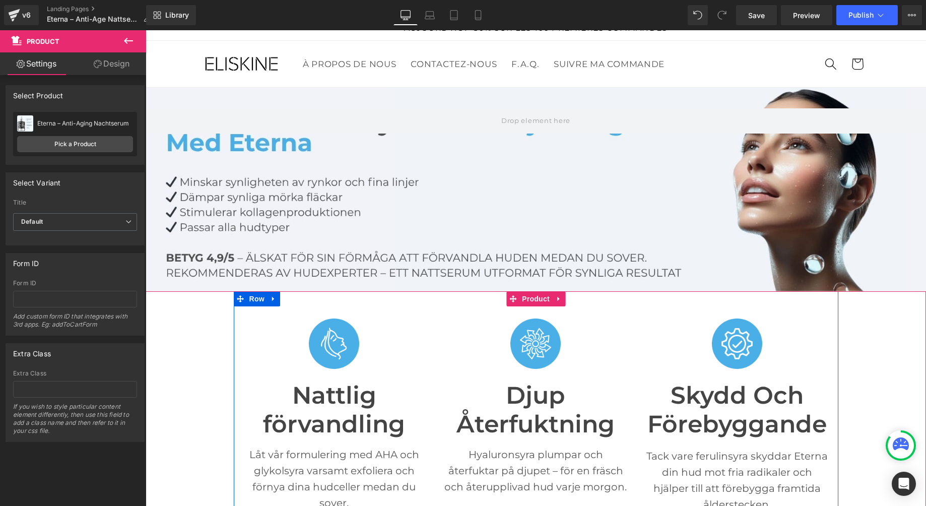
scroll to position [16, 0]
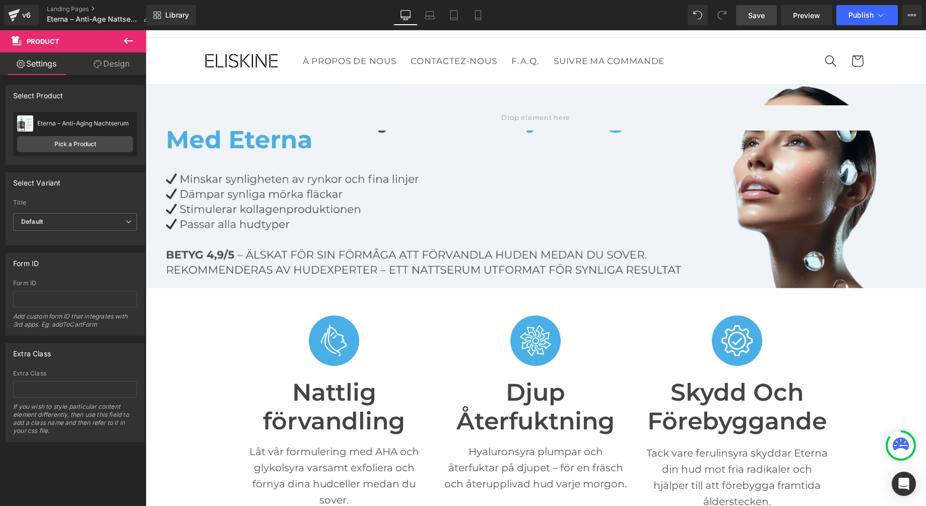
click at [763, 7] on link "Save" at bounding box center [756, 15] width 41 height 20
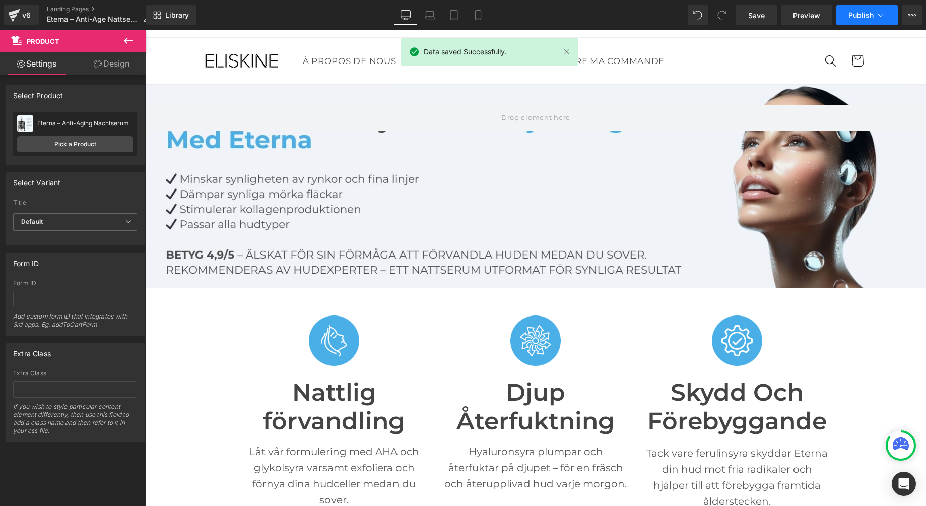
click at [866, 15] on span "Publish" at bounding box center [860, 15] width 25 height 8
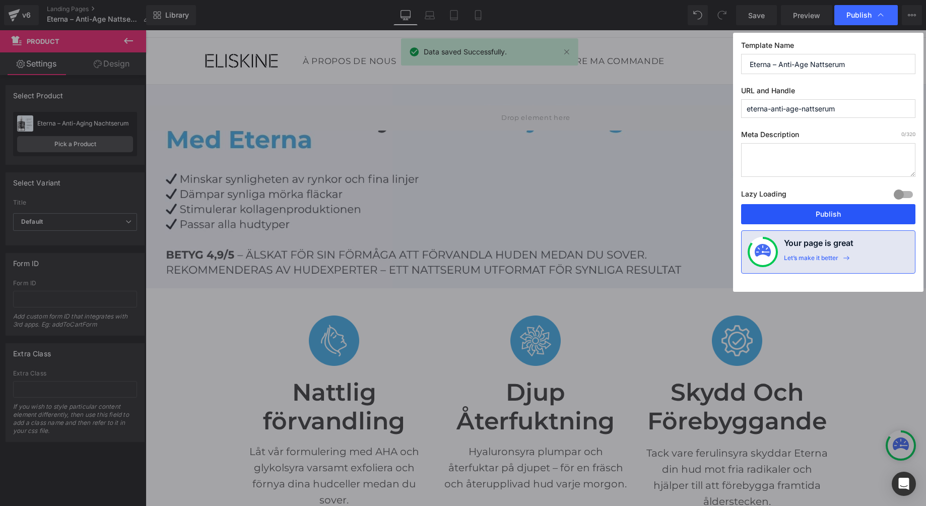
drag, startPoint x: 801, startPoint y: 210, endPoint x: 645, endPoint y: 178, distance: 159.3
click at [801, 210] on button "Publish" at bounding box center [828, 214] width 174 height 20
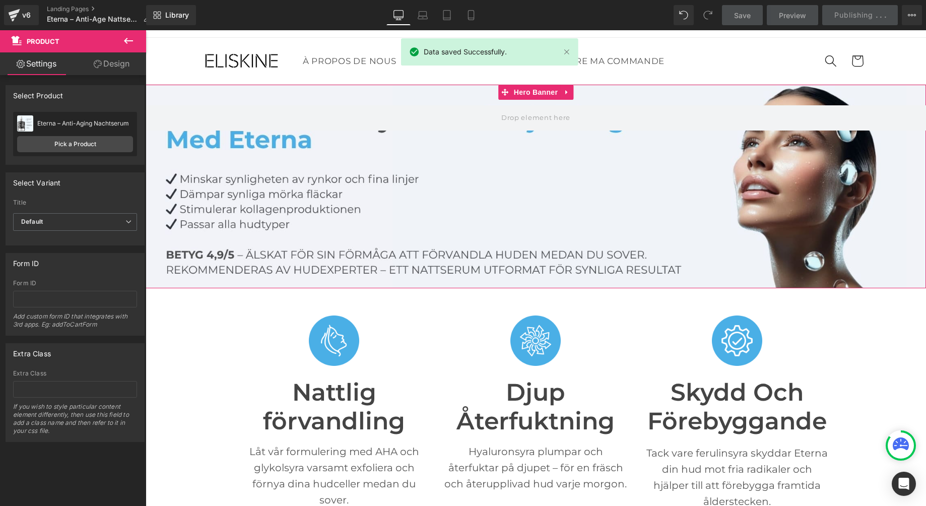
scroll to position [9, 0]
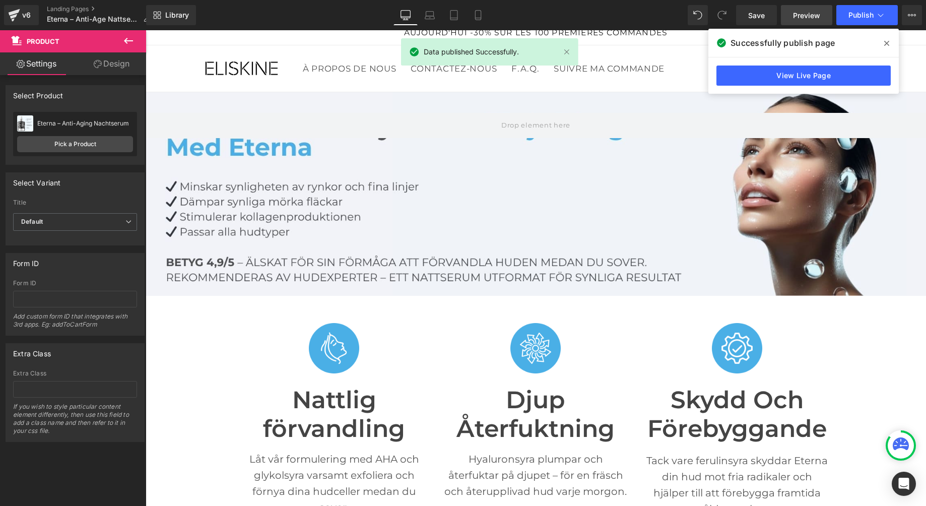
click at [787, 18] on link "Preview" at bounding box center [806, 15] width 51 height 20
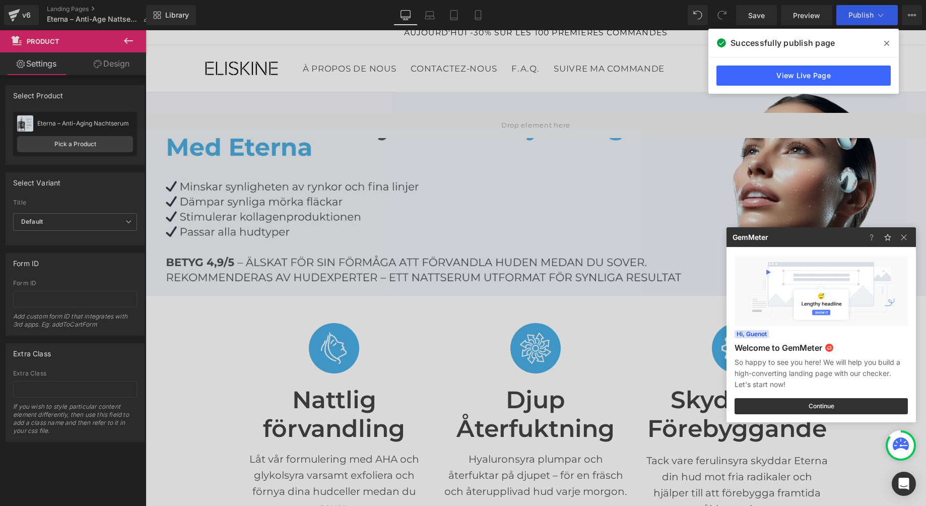
click at [23, 12] on div at bounding box center [463, 253] width 926 height 506
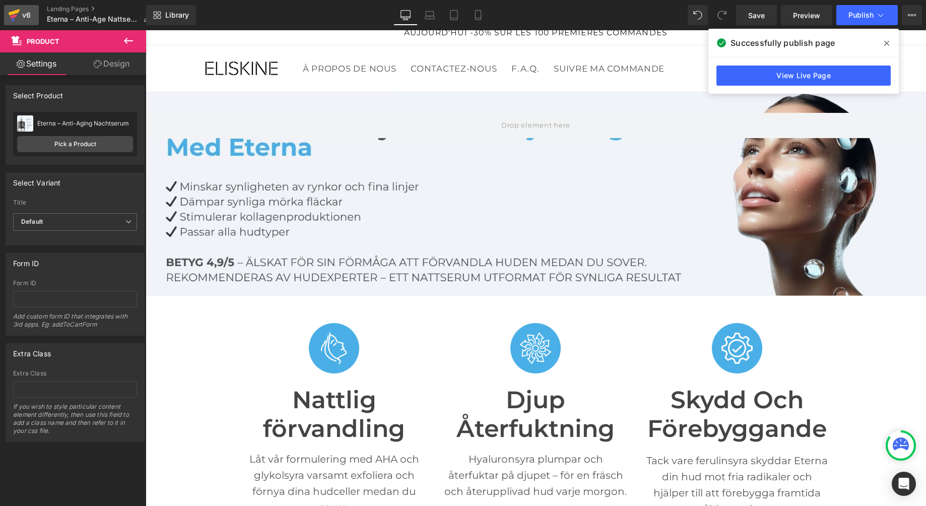
click at [22, 13] on div "v6" at bounding box center [26, 15] width 13 height 13
